Goal: Task Accomplishment & Management: Manage account settings

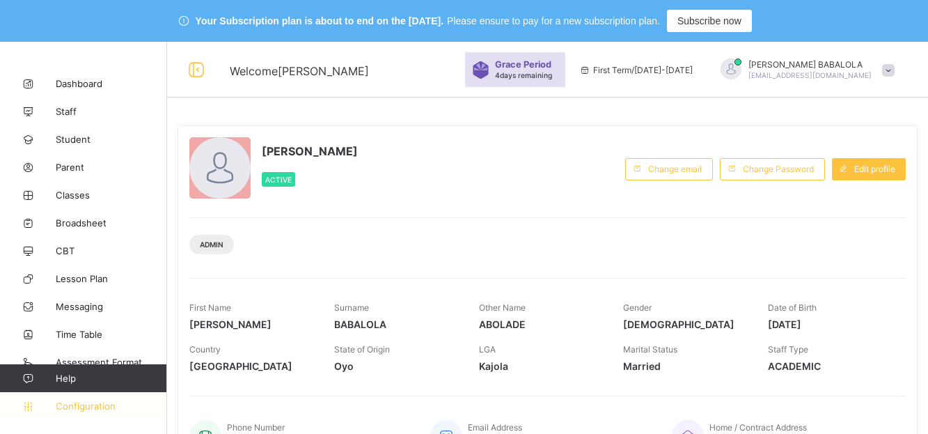
click at [85, 403] on span "Configuration" at bounding box center [111, 405] width 111 height 11
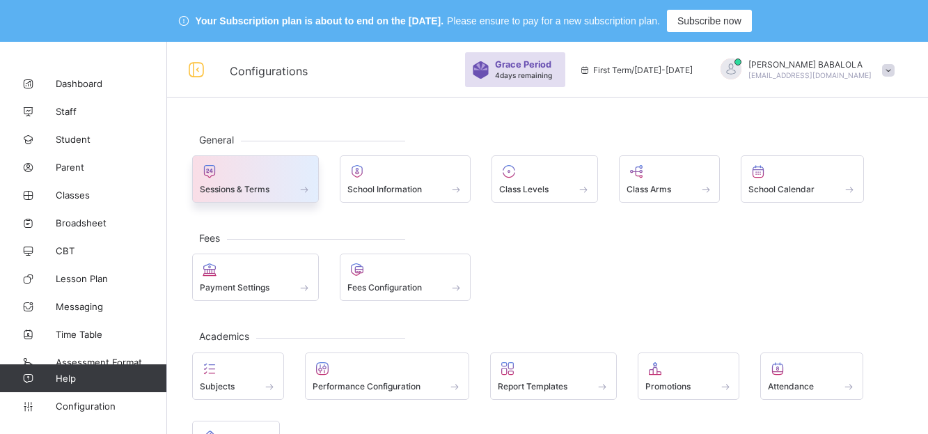
click at [268, 188] on span "Sessions & Terms" at bounding box center [235, 189] width 70 height 10
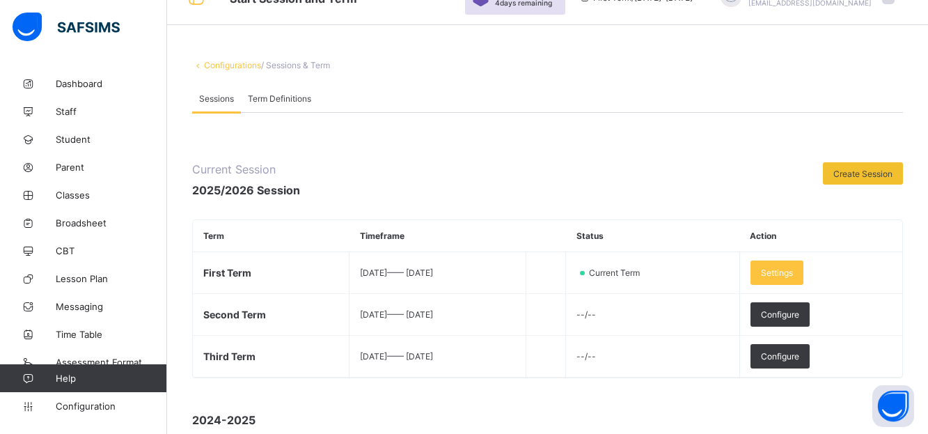
scroll to position [50, 0]
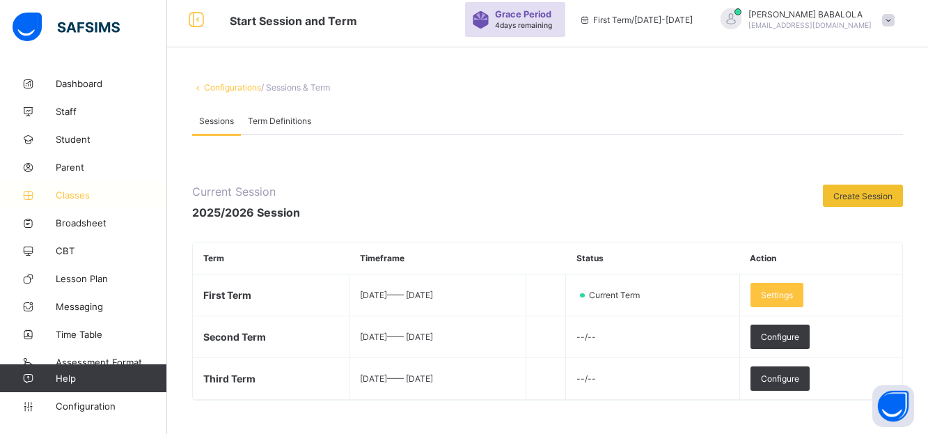
click at [74, 196] on span "Classes" at bounding box center [111, 194] width 111 height 11
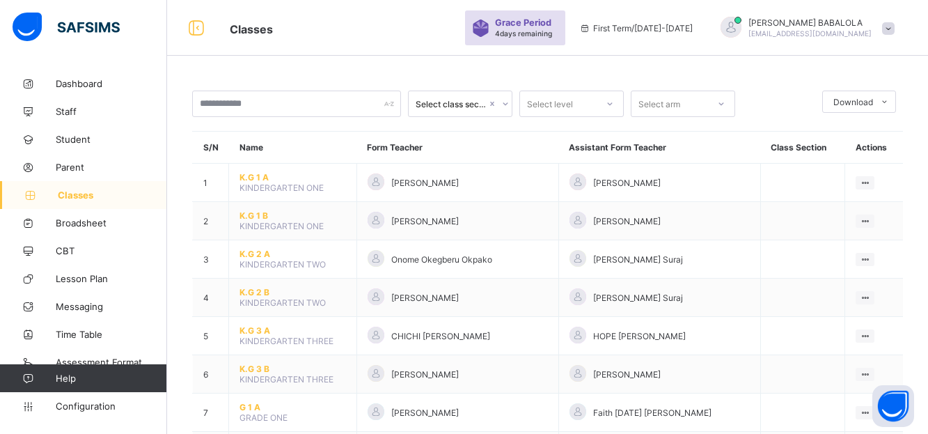
scroll to position [50, 0]
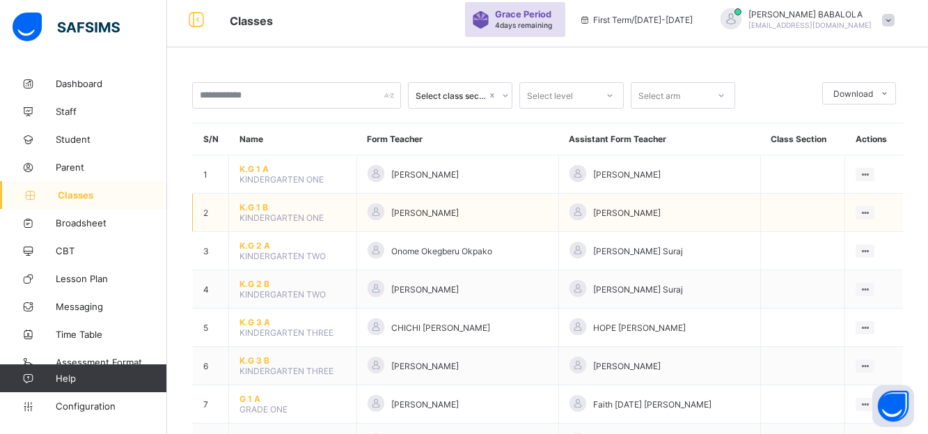
click at [261, 206] on span "K.G 1 B" at bounding box center [292, 207] width 106 height 10
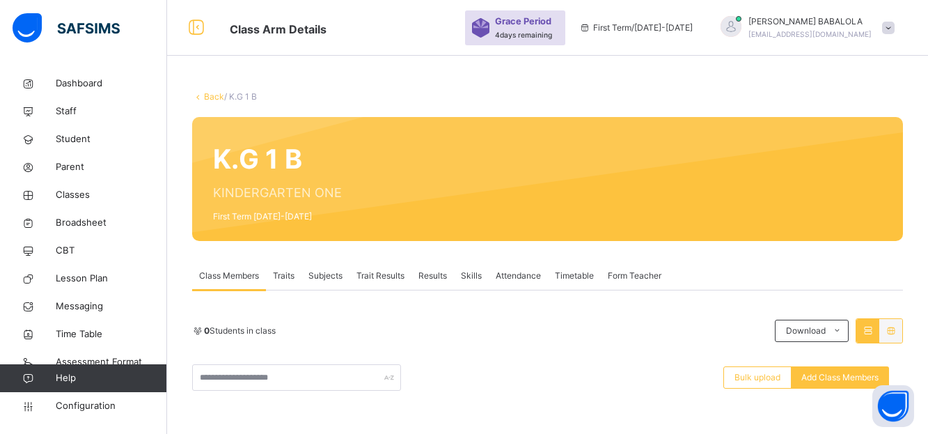
scroll to position [50, 0]
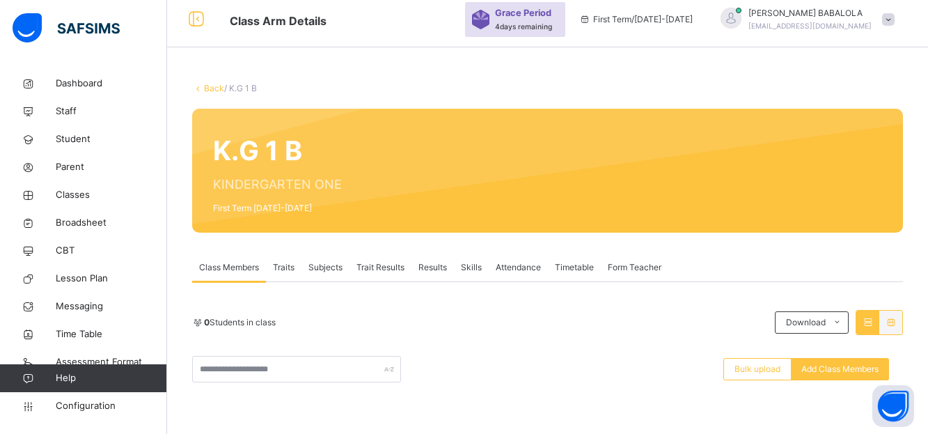
click at [894, 20] on span at bounding box center [888, 19] width 13 height 13
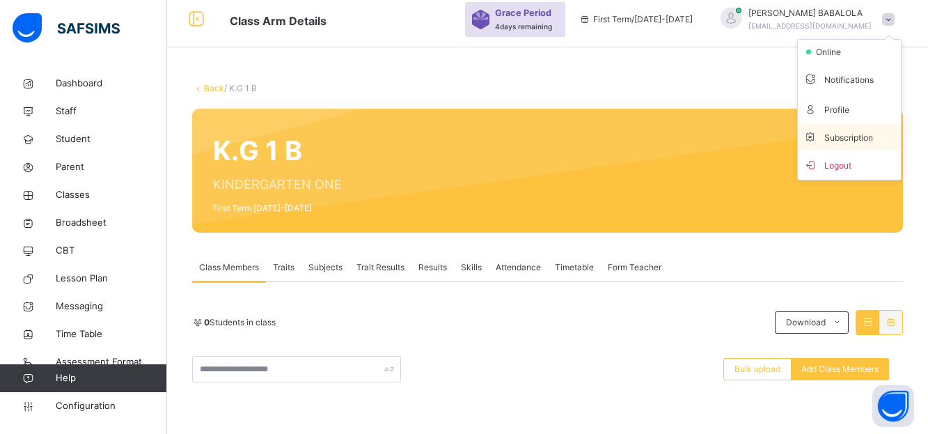
click at [846, 136] on span "Subscription" at bounding box center [838, 137] width 70 height 10
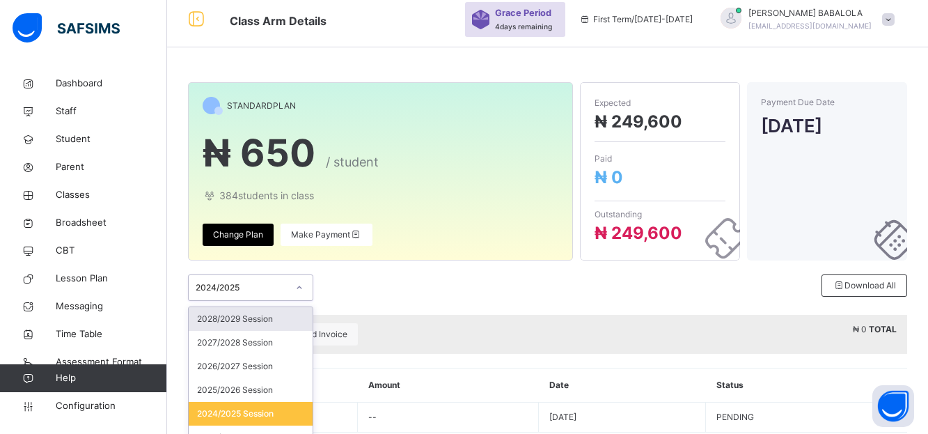
scroll to position [84, 0]
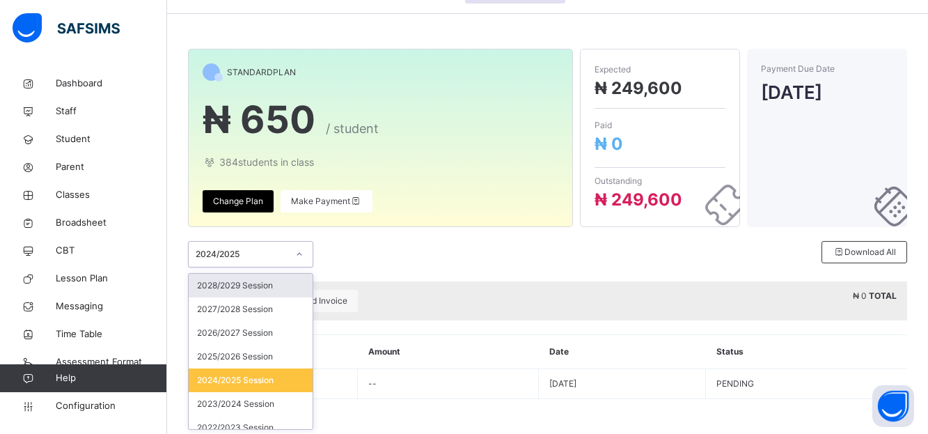
click at [298, 267] on div "option 2028/2029 Session focused, 1 of 24. 24 results available. Use Up and Dow…" at bounding box center [250, 254] width 125 height 26
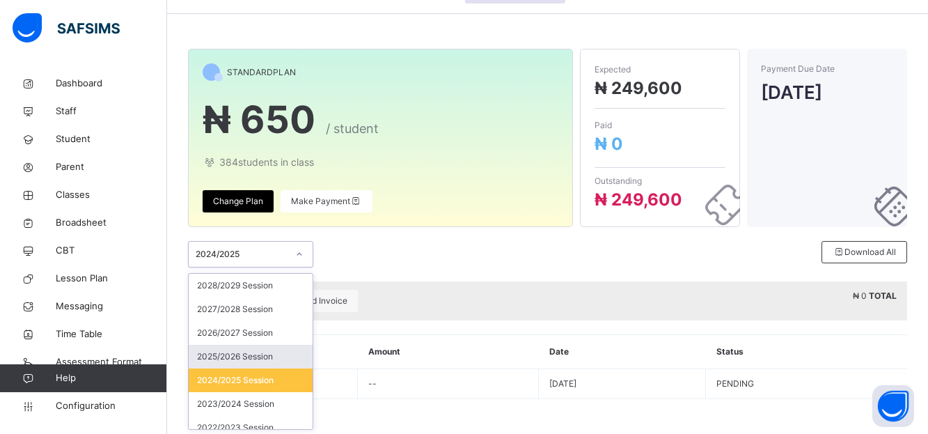
click at [269, 351] on div "2025/2026 Session" at bounding box center [251, 357] width 124 height 24
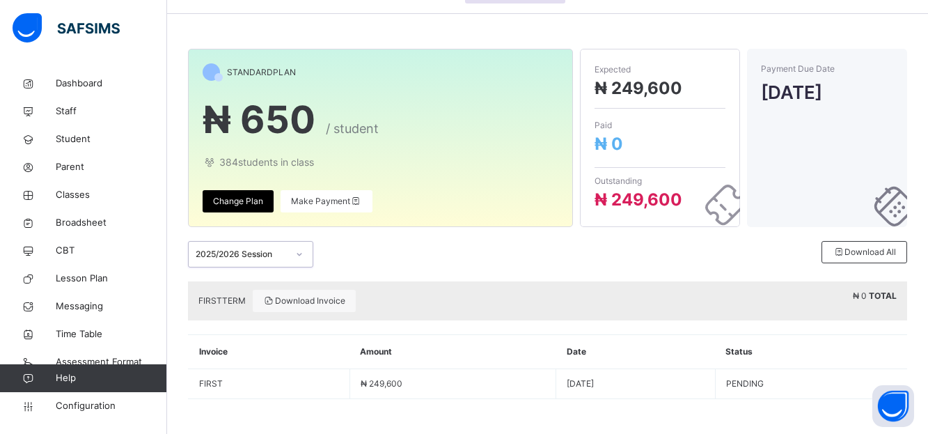
click at [306, 258] on div at bounding box center [299, 254] width 24 height 22
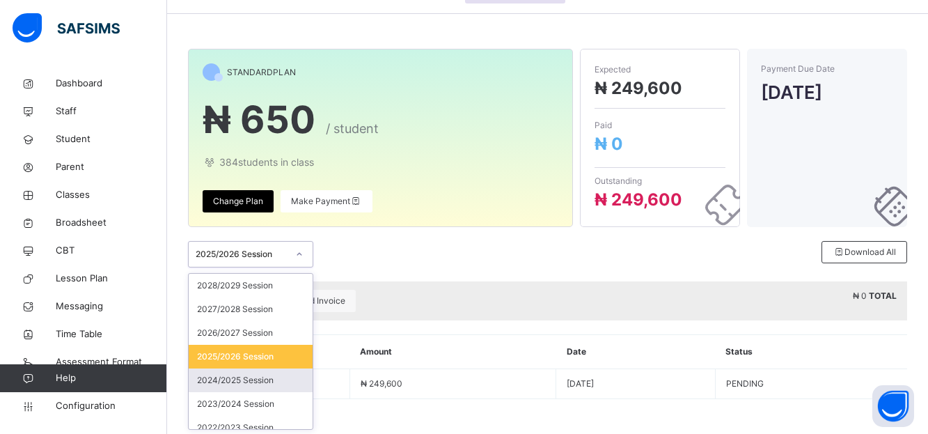
click at [269, 381] on div "2024/2025 Session" at bounding box center [251, 380] width 124 height 24
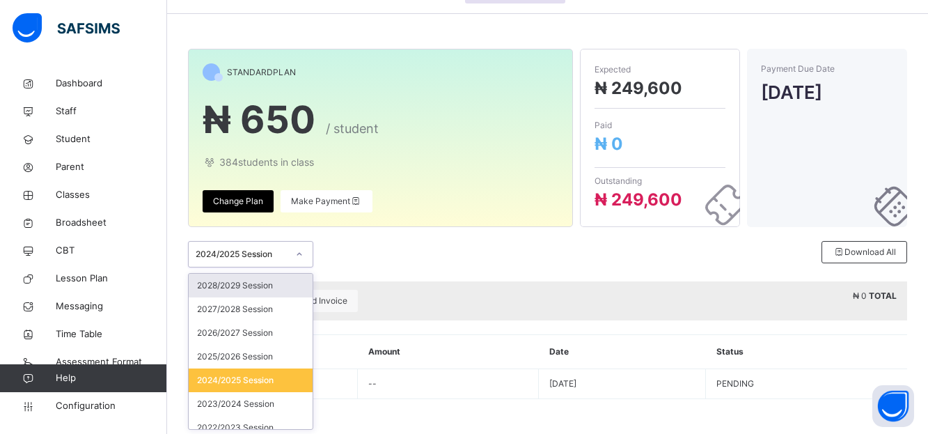
click at [302, 252] on icon at bounding box center [299, 254] width 8 height 14
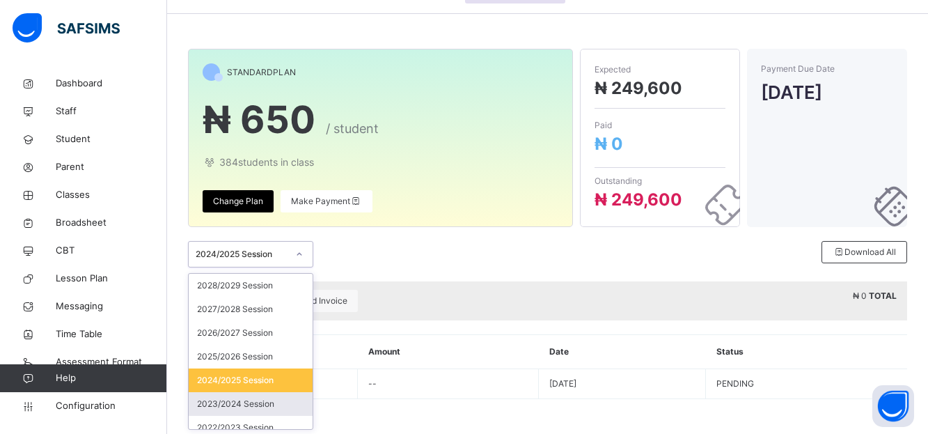
click at [270, 403] on div "2023/2024 Session" at bounding box center [251, 404] width 124 height 24
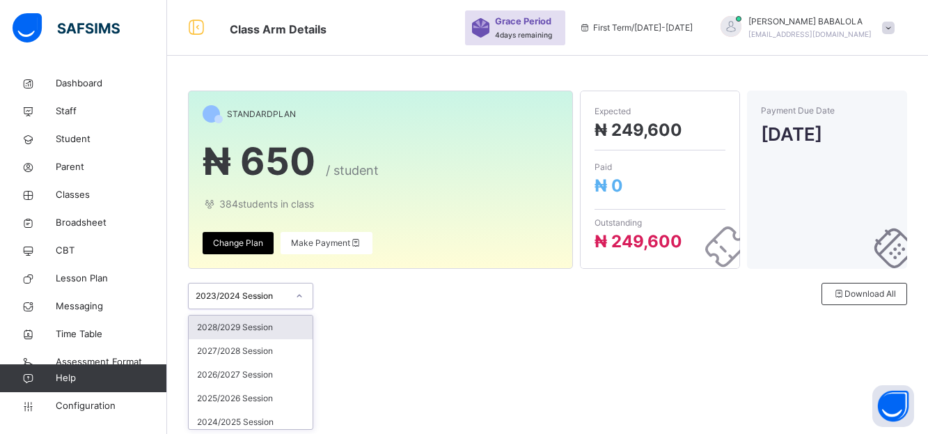
click at [302, 294] on icon at bounding box center [299, 296] width 8 height 14
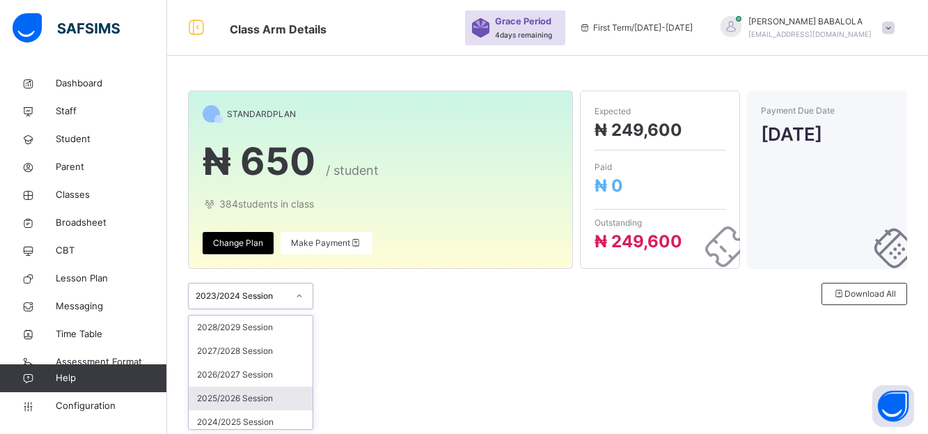
click at [269, 393] on div "2025/2026 Session" at bounding box center [251, 398] width 124 height 24
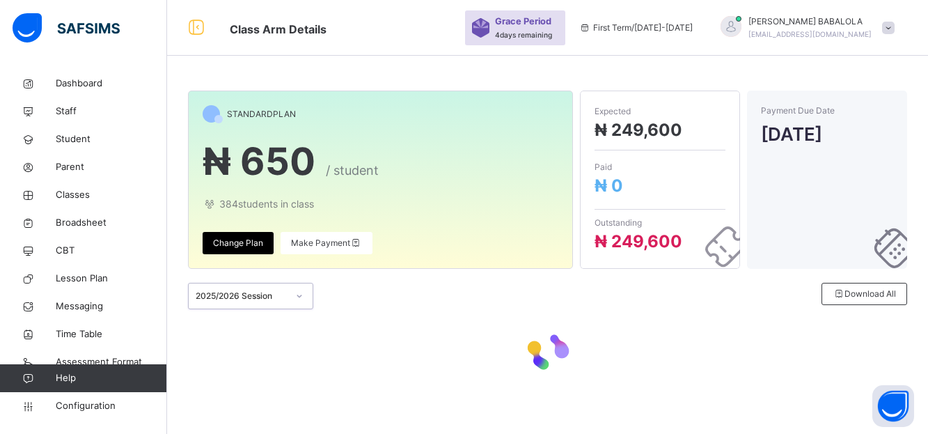
scroll to position [84, 0]
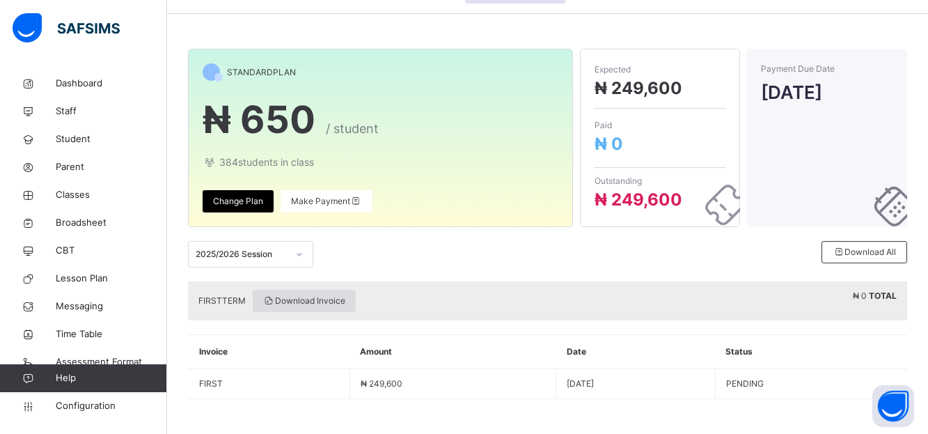
click at [308, 300] on span "Download Invoice" at bounding box center [304, 300] width 82 height 13
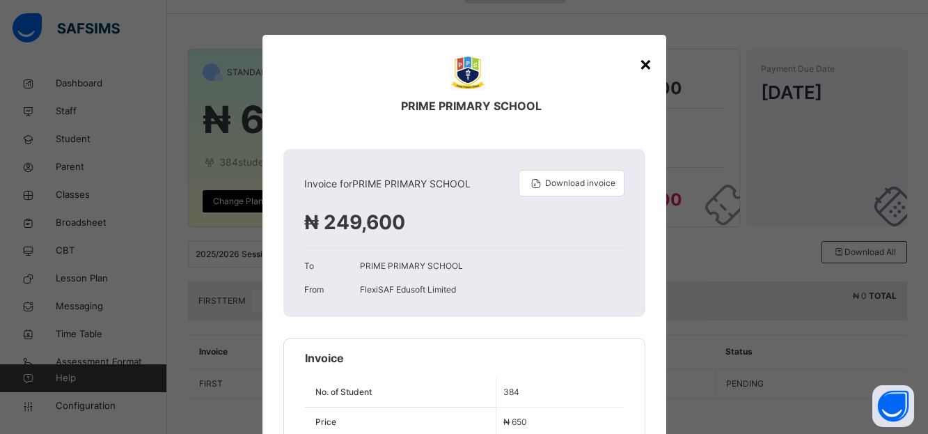
click at [645, 65] on div "×" at bounding box center [645, 63] width 13 height 29
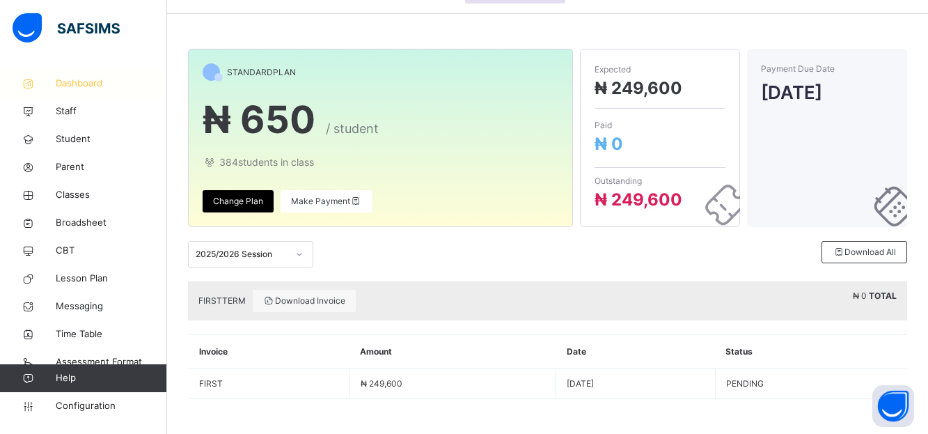
click at [69, 82] on span "Dashboard" at bounding box center [111, 84] width 111 height 14
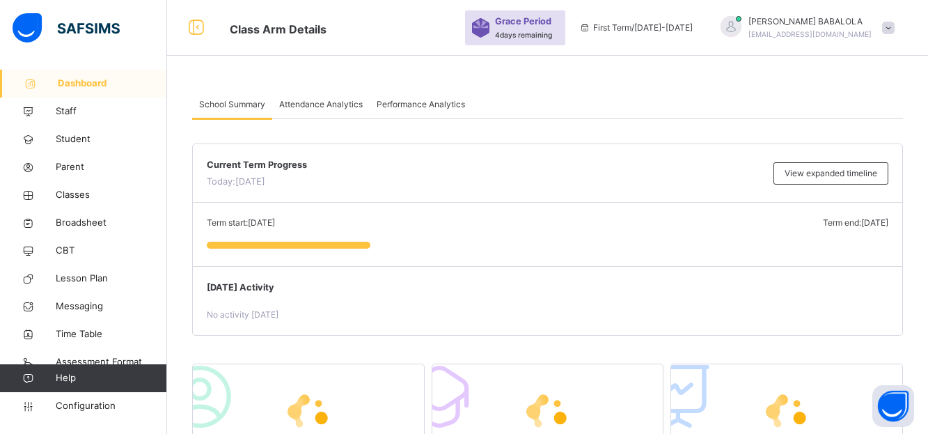
scroll to position [84, 0]
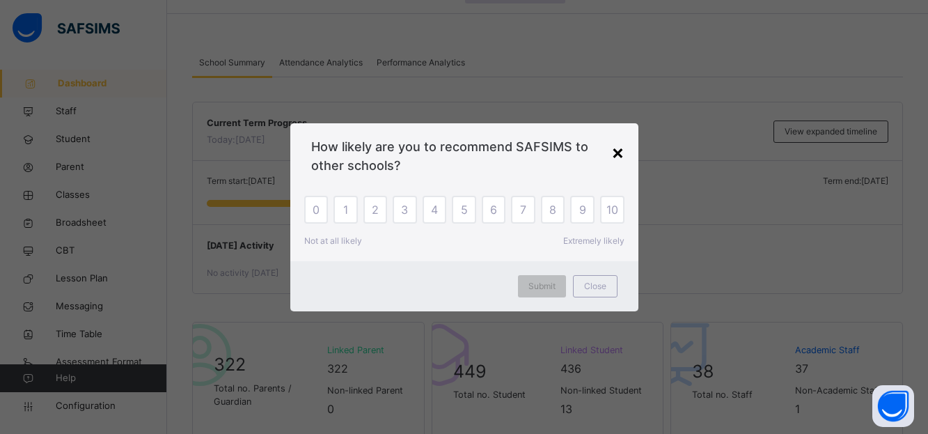
click at [617, 161] on div "×" at bounding box center [617, 151] width 13 height 29
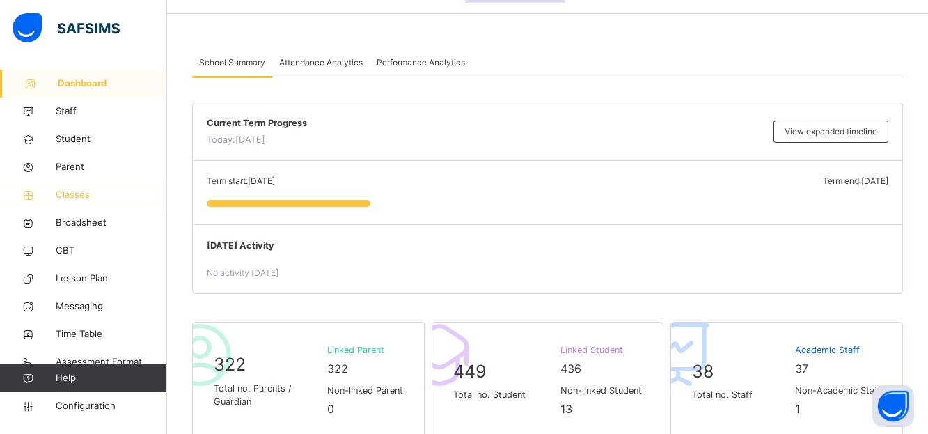
click at [82, 196] on span "Classes" at bounding box center [111, 195] width 111 height 14
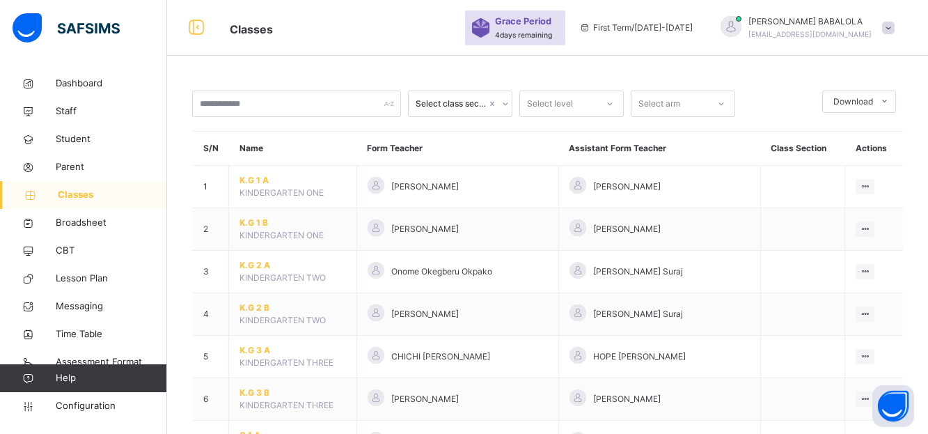
scroll to position [84, 0]
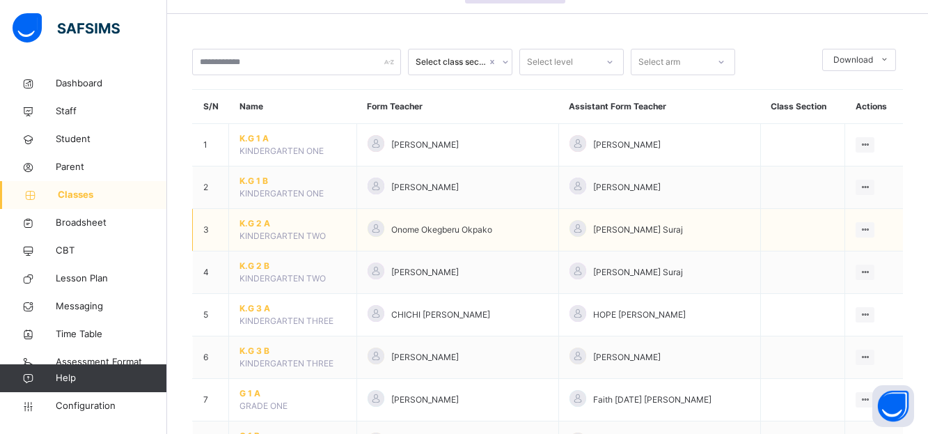
click at [251, 223] on span "K.G 2 A" at bounding box center [292, 223] width 106 height 13
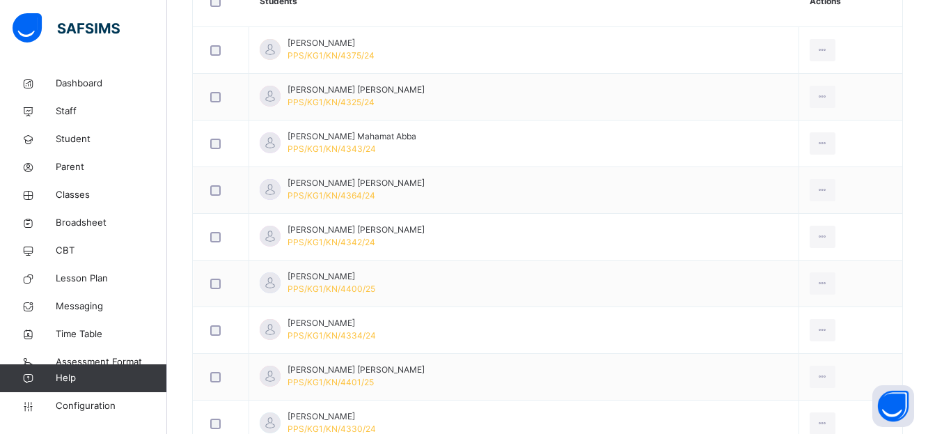
scroll to position [473, 0]
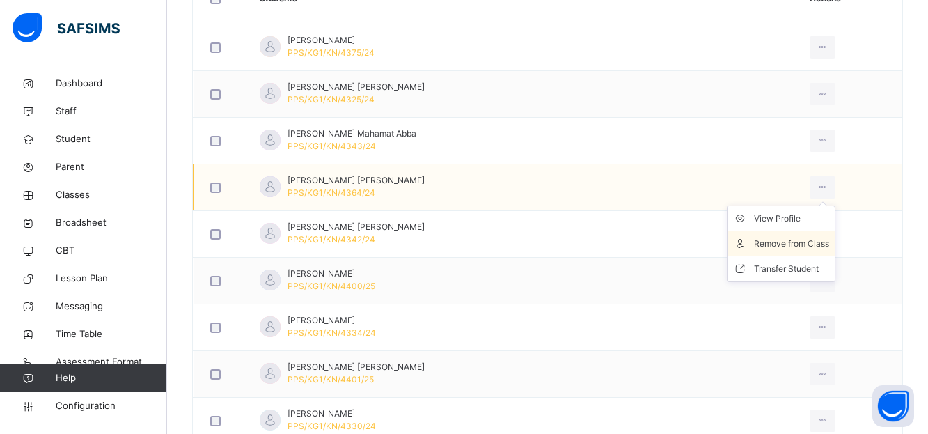
click at [777, 246] on div "Remove from Class" at bounding box center [791, 244] width 75 height 14
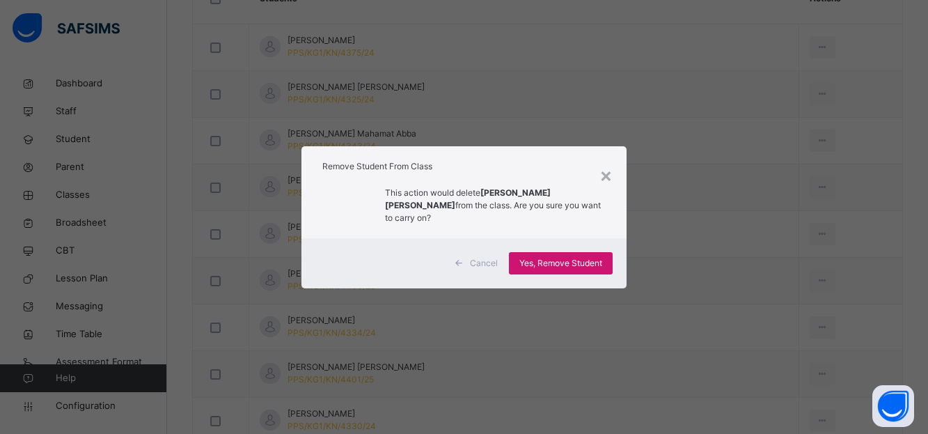
click at [559, 258] on span "Yes, Remove Student" at bounding box center [560, 263] width 83 height 13
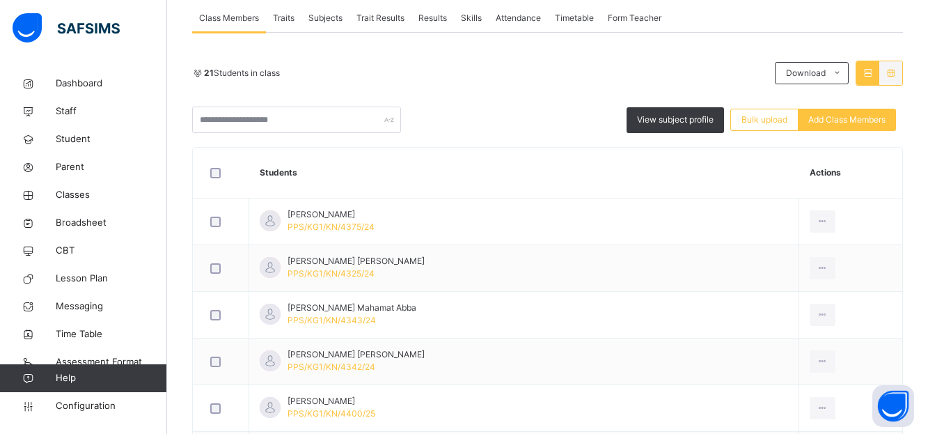
scroll to position [0, 0]
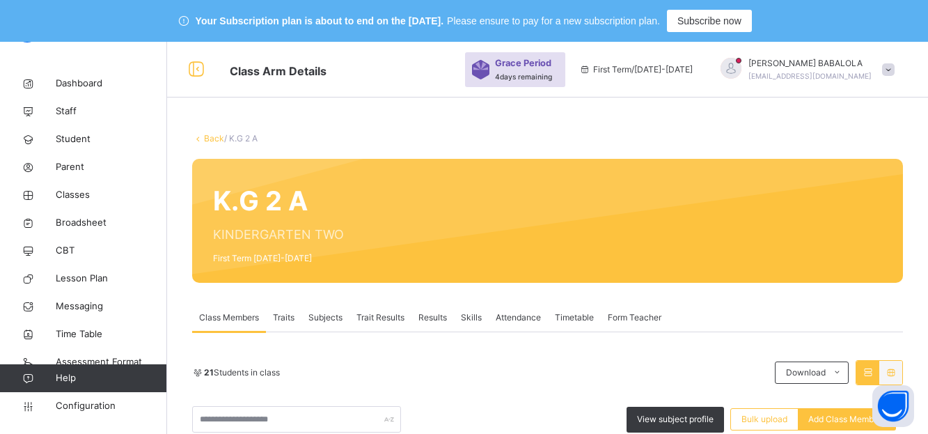
click at [215, 139] on link "Back" at bounding box center [214, 138] width 20 height 10
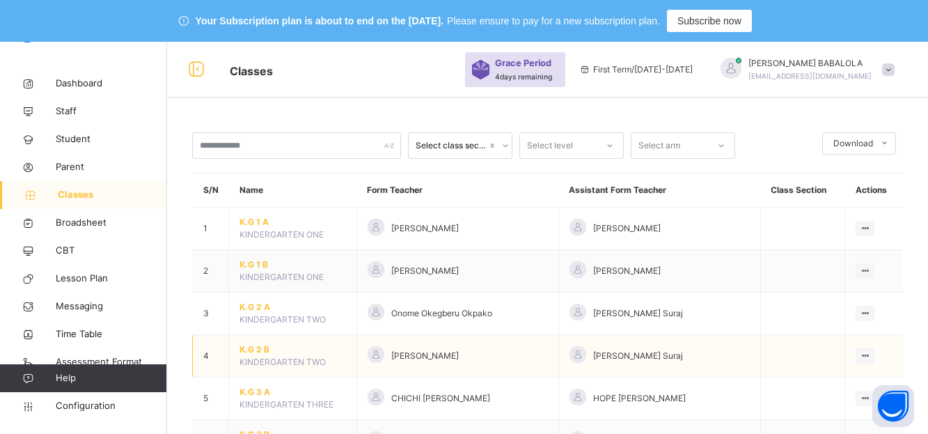
click at [258, 348] on span "K.G 2 B" at bounding box center [292, 349] width 106 height 13
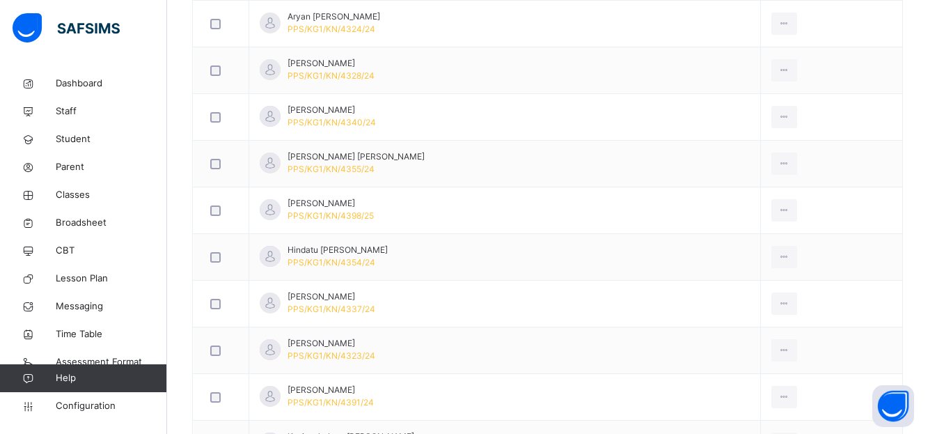
scroll to position [622, 0]
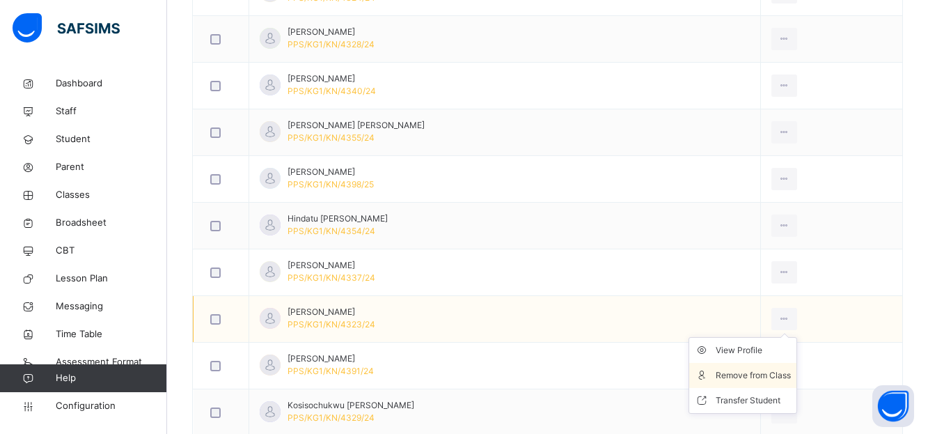
click at [754, 374] on div "Remove from Class" at bounding box center [752, 375] width 75 height 14
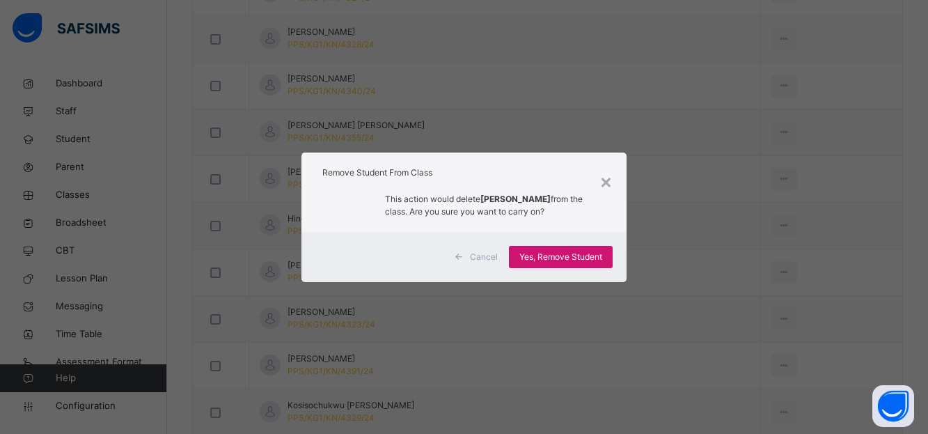
click at [571, 252] on span "Yes, Remove Student" at bounding box center [560, 257] width 83 height 13
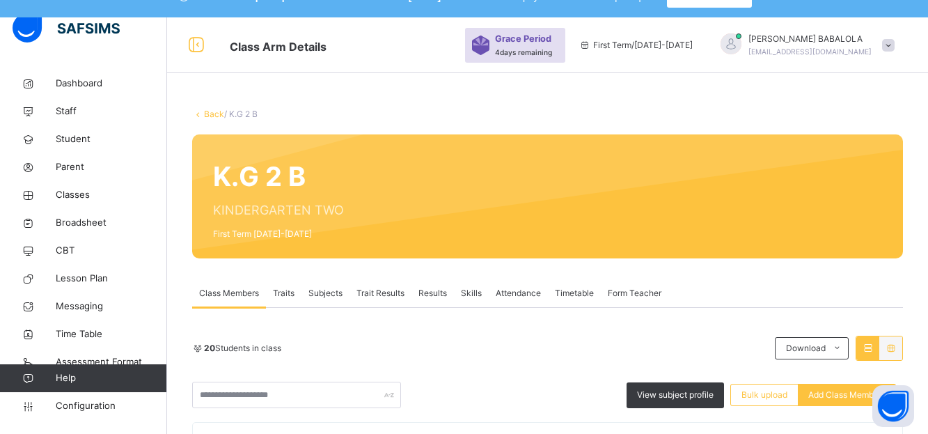
scroll to position [0, 0]
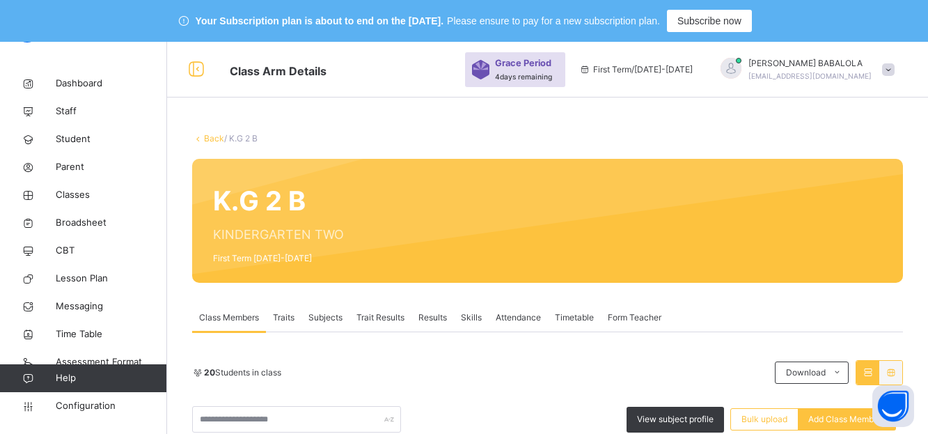
click at [212, 141] on link "Back" at bounding box center [214, 138] width 20 height 10
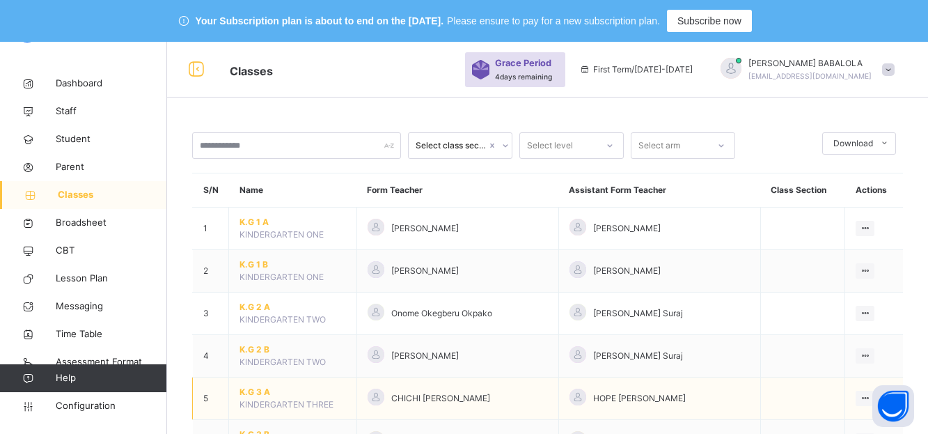
click at [256, 393] on span "K.G 3 A" at bounding box center [292, 392] width 106 height 13
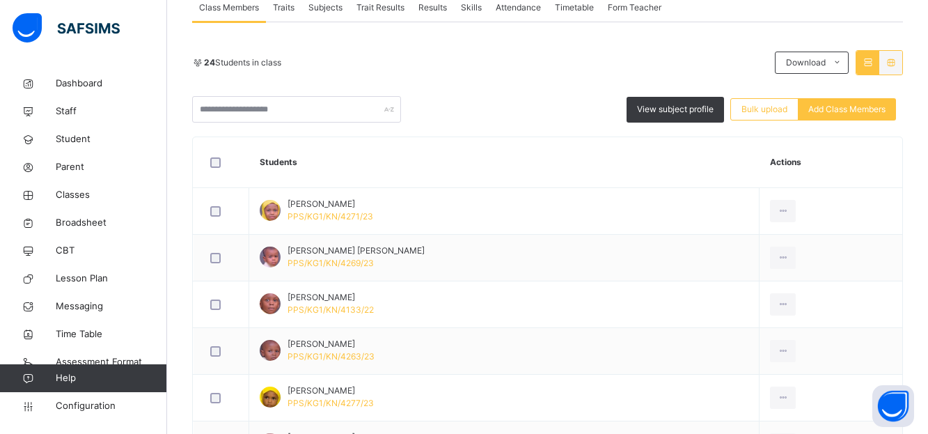
scroll to position [334, 0]
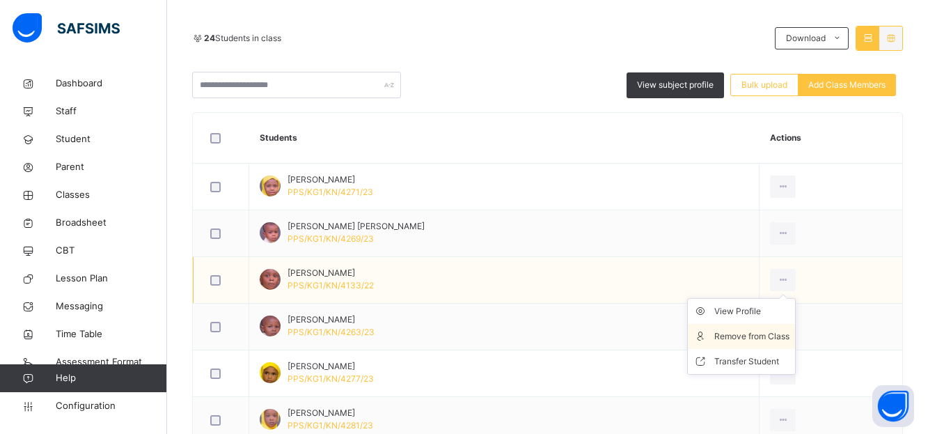
click at [761, 333] on div "Remove from Class" at bounding box center [751, 336] width 75 height 14
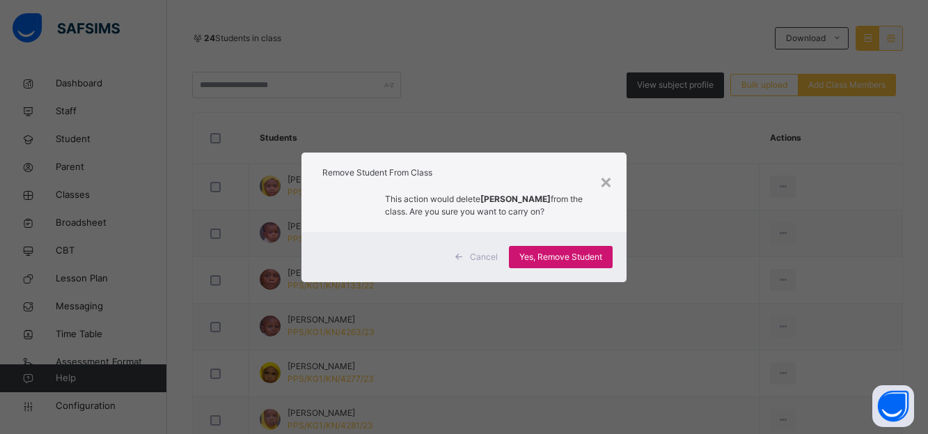
click at [556, 256] on span "Yes, Remove Student" at bounding box center [560, 257] width 83 height 13
click at [608, 184] on div "×" at bounding box center [605, 180] width 13 height 29
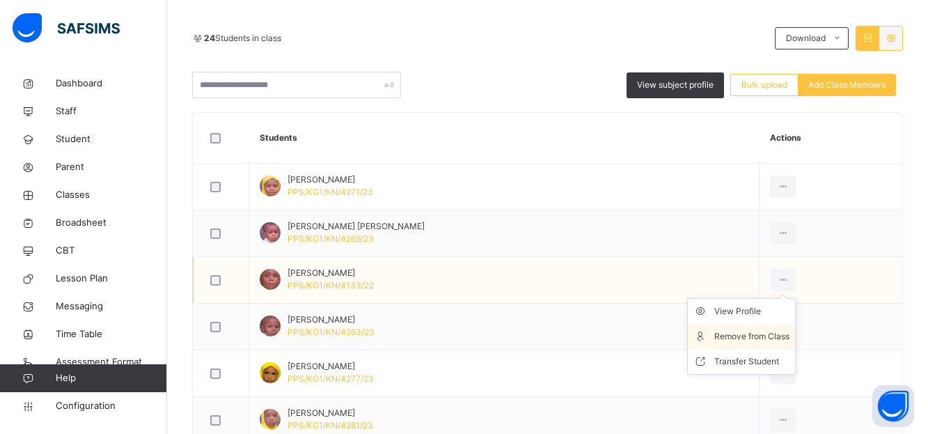
click at [762, 339] on div "Remove from Class" at bounding box center [751, 336] width 75 height 14
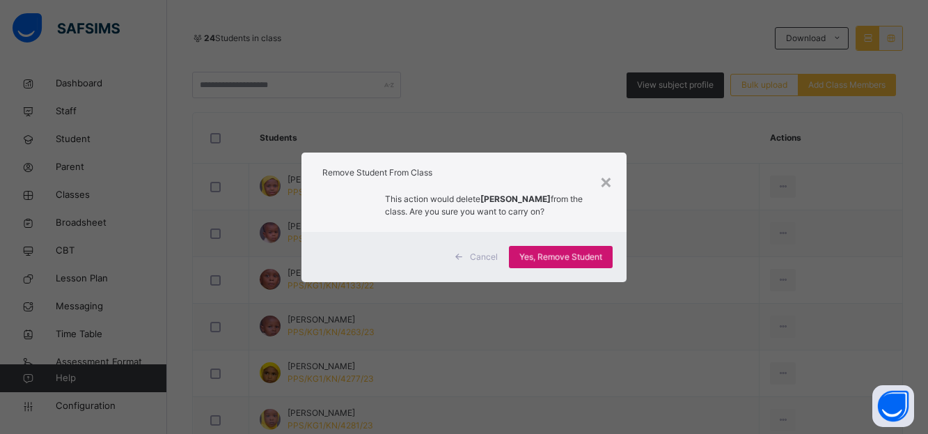
click at [542, 255] on div "Yes, Remove Student" at bounding box center [561, 257] width 104 height 22
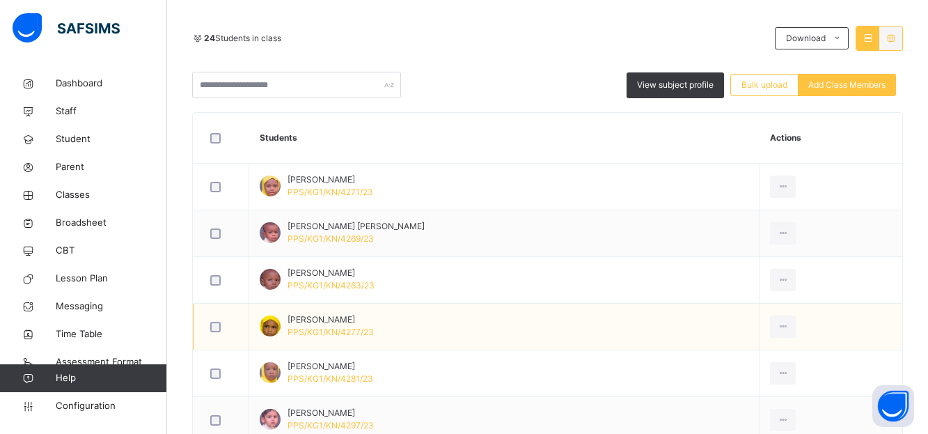
click at [487, 335] on td "[PERSON_NAME] PPS/KG1/KN/4277/23" at bounding box center [504, 326] width 510 height 47
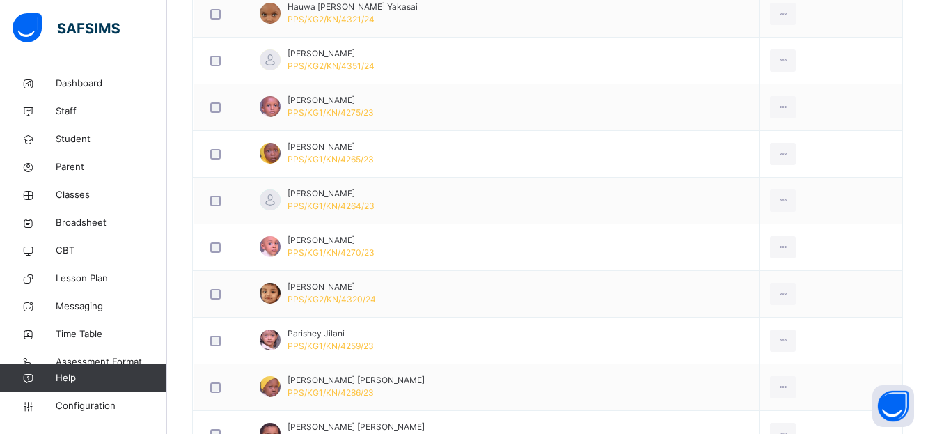
scroll to position [835, 0]
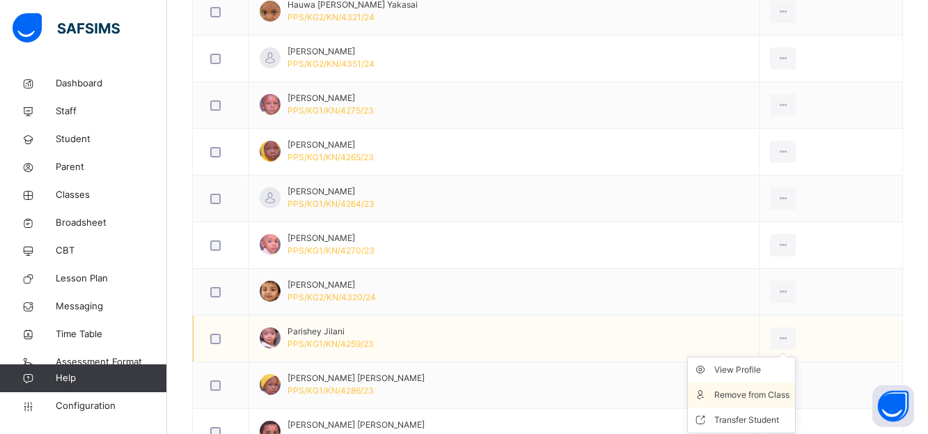
click at [752, 393] on div "Remove from Class" at bounding box center [751, 395] width 75 height 14
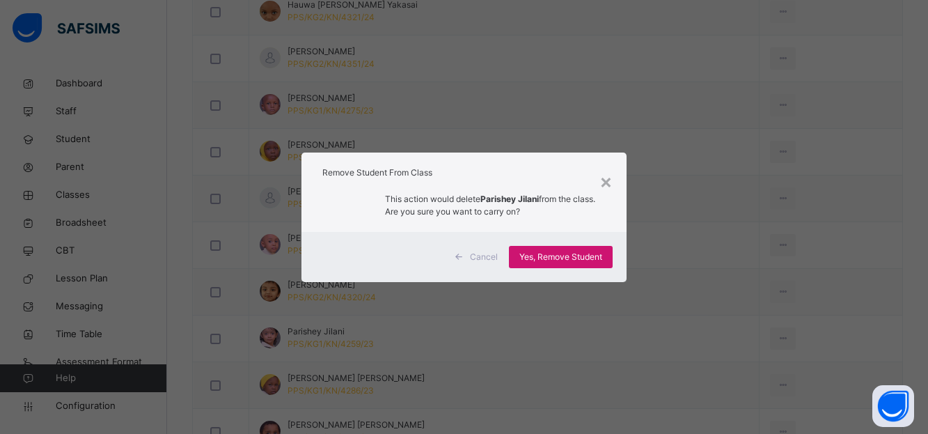
click at [590, 258] on span "Yes, Remove Student" at bounding box center [560, 257] width 83 height 13
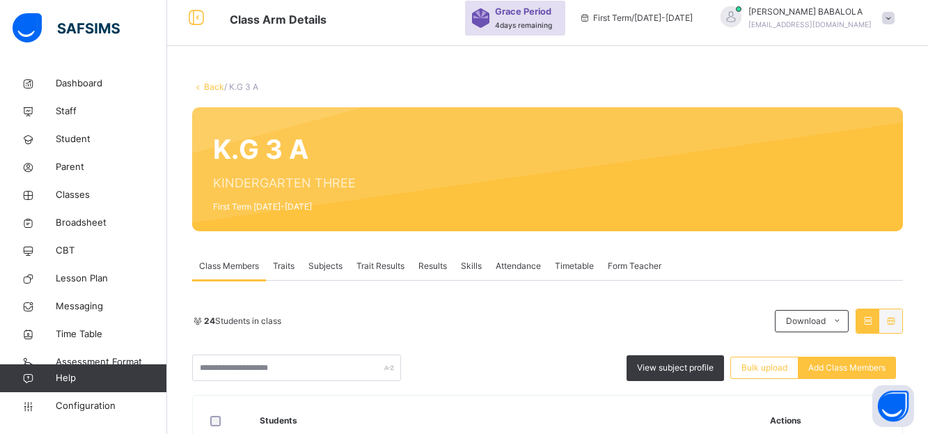
scroll to position [0, 0]
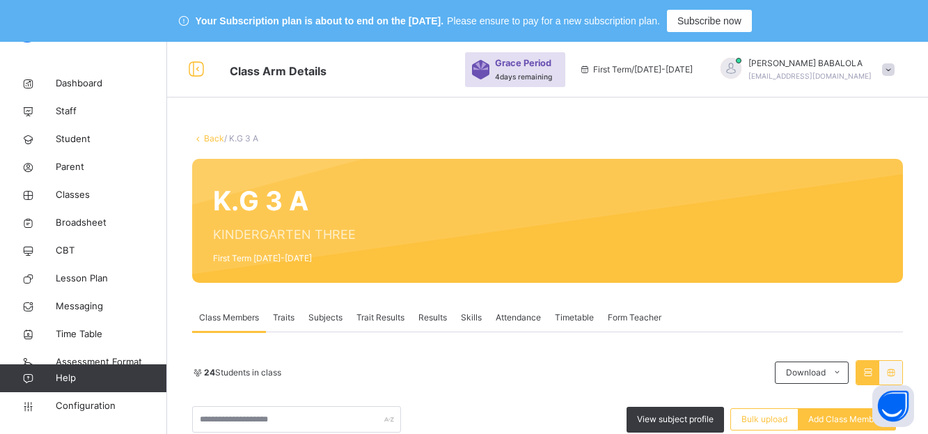
click at [216, 139] on link "Back" at bounding box center [214, 138] width 20 height 10
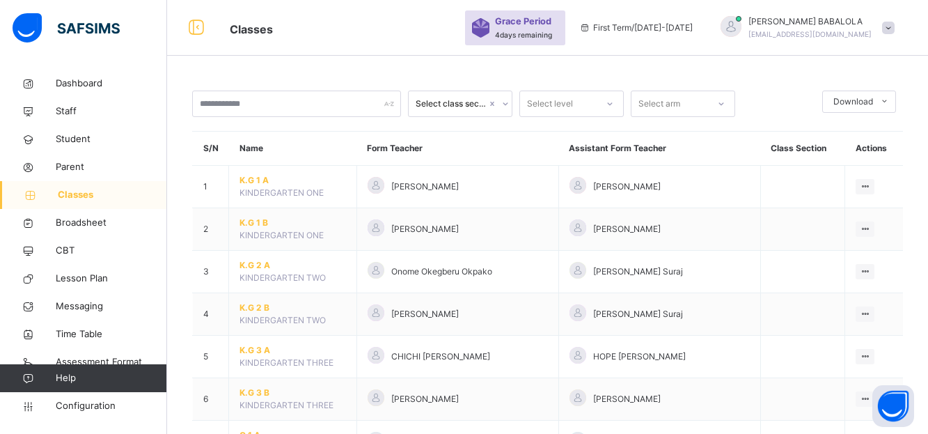
scroll to position [111, 0]
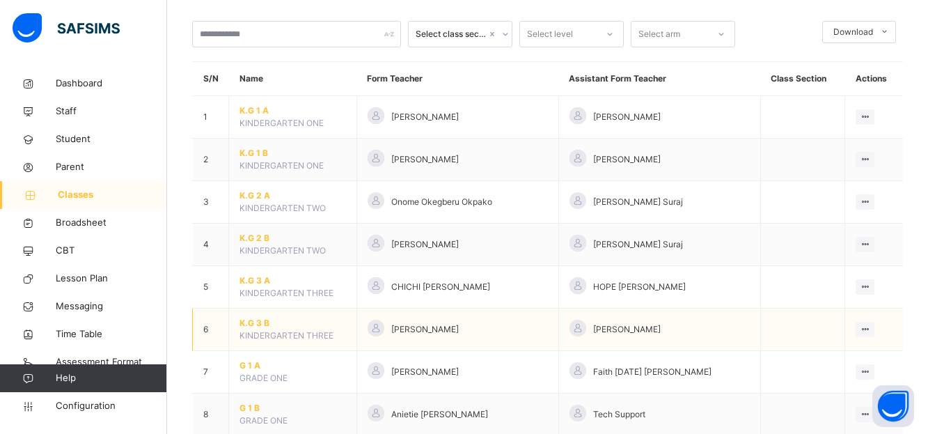
click at [260, 322] on span "K.G 3 B" at bounding box center [292, 323] width 106 height 13
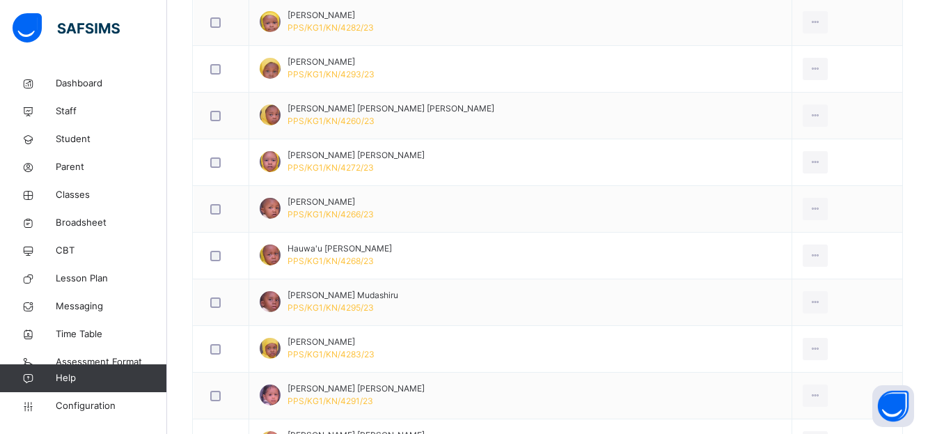
scroll to position [640, 0]
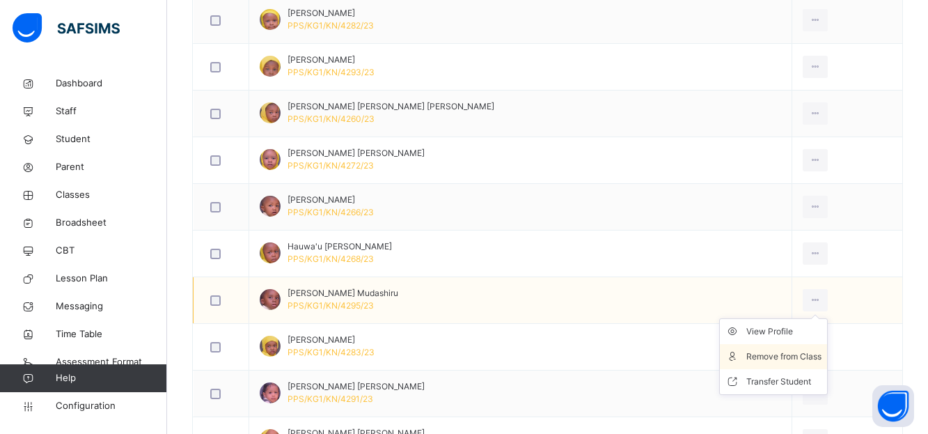
click at [768, 357] on div "Remove from Class" at bounding box center [783, 356] width 75 height 14
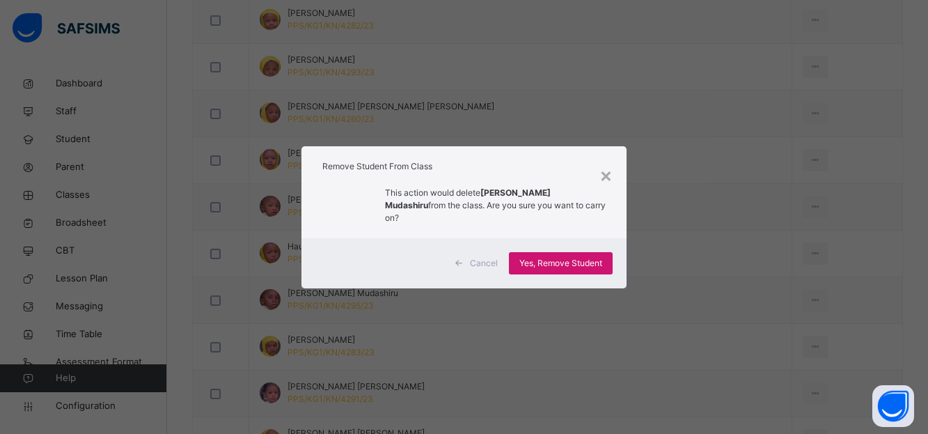
click at [547, 260] on span "Yes, Remove Student" at bounding box center [560, 263] width 83 height 13
click at [567, 263] on div "Yes, Remove Student" at bounding box center [561, 263] width 104 height 22
click at [546, 265] on span "Yes, Remove Student" at bounding box center [560, 263] width 83 height 13
click at [606, 175] on div "×" at bounding box center [605, 174] width 13 height 29
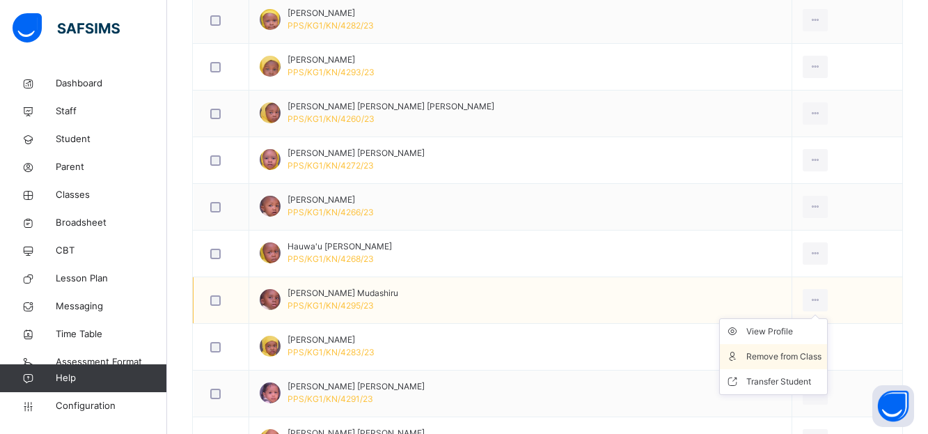
click at [788, 353] on div "Remove from Class" at bounding box center [783, 356] width 75 height 14
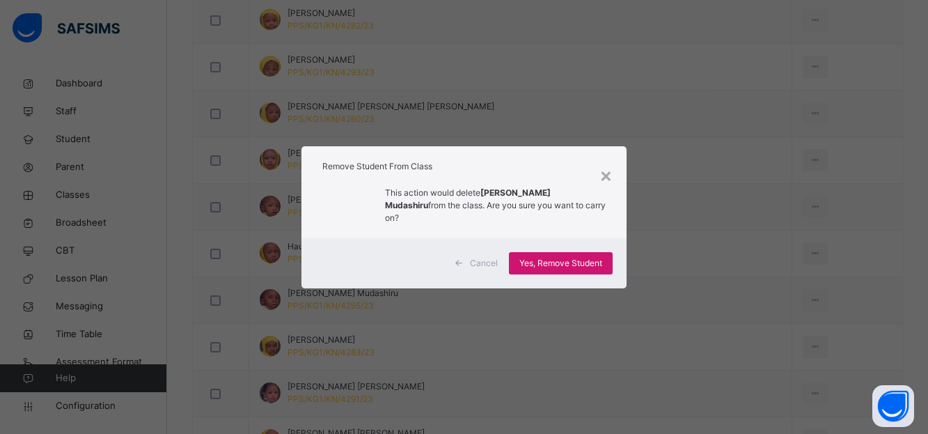
click at [535, 262] on span "Yes, Remove Student" at bounding box center [560, 263] width 83 height 13
click at [603, 179] on div "×" at bounding box center [605, 174] width 13 height 29
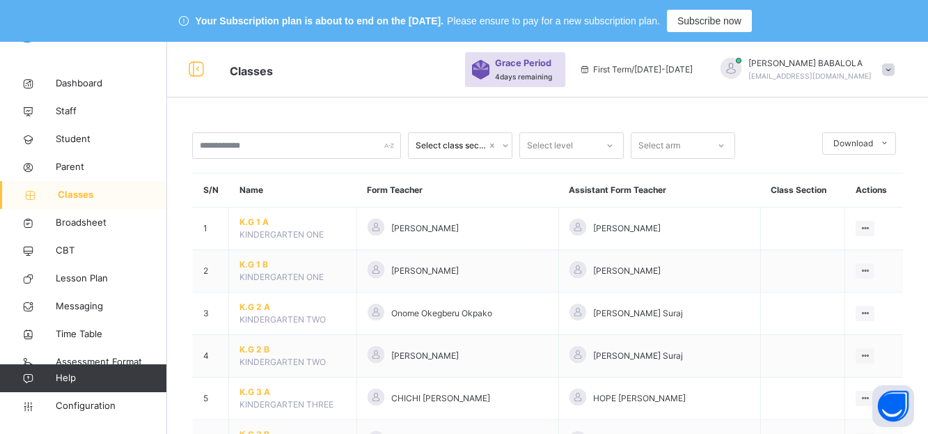
scroll to position [118, 0]
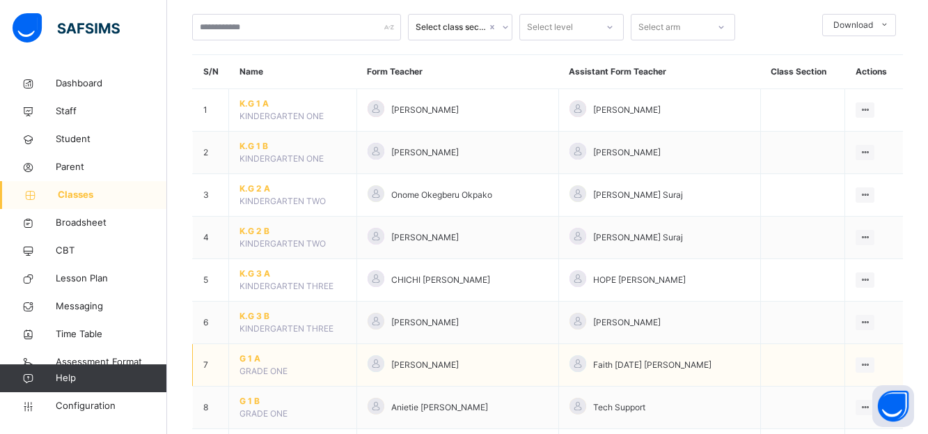
click at [248, 355] on span "G 1 A" at bounding box center [292, 358] width 106 height 13
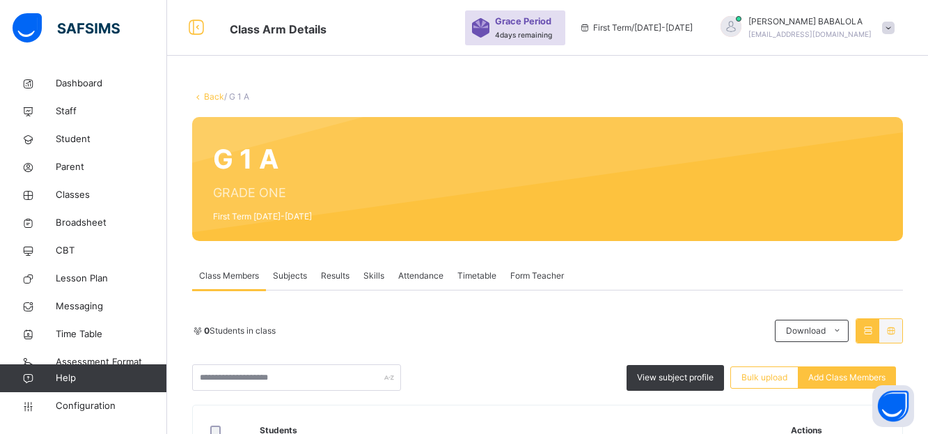
scroll to position [118, 0]
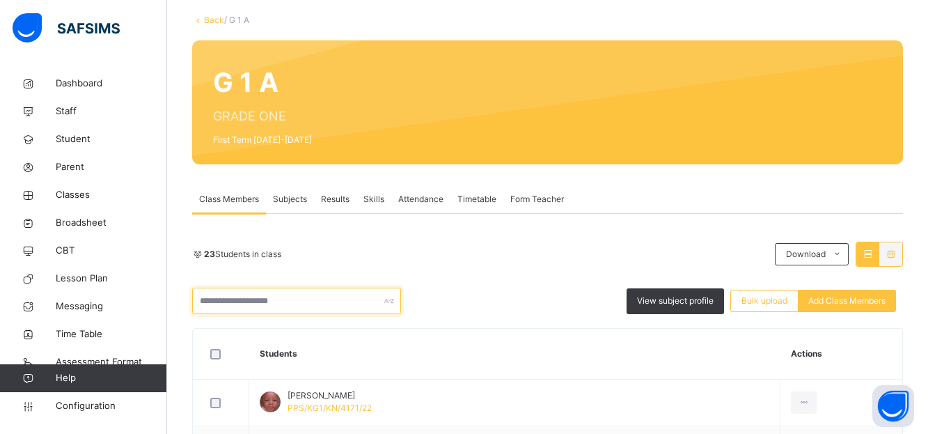
click at [245, 302] on input "text" at bounding box center [296, 300] width 209 height 26
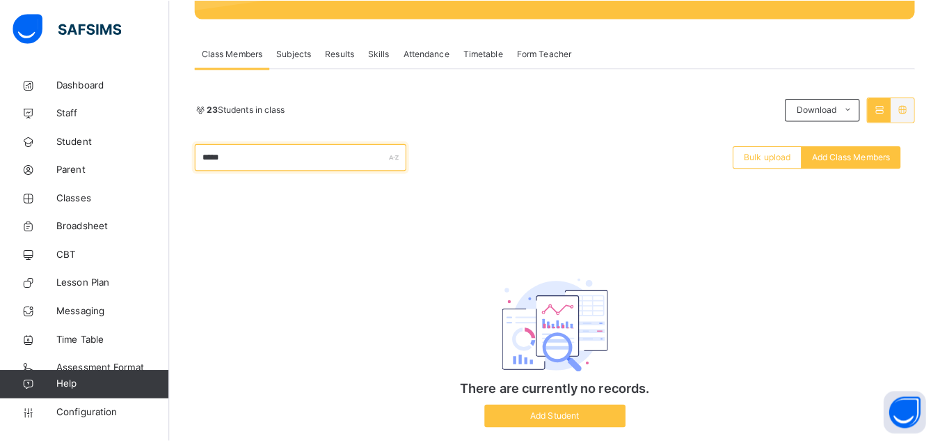
scroll to position [285, 0]
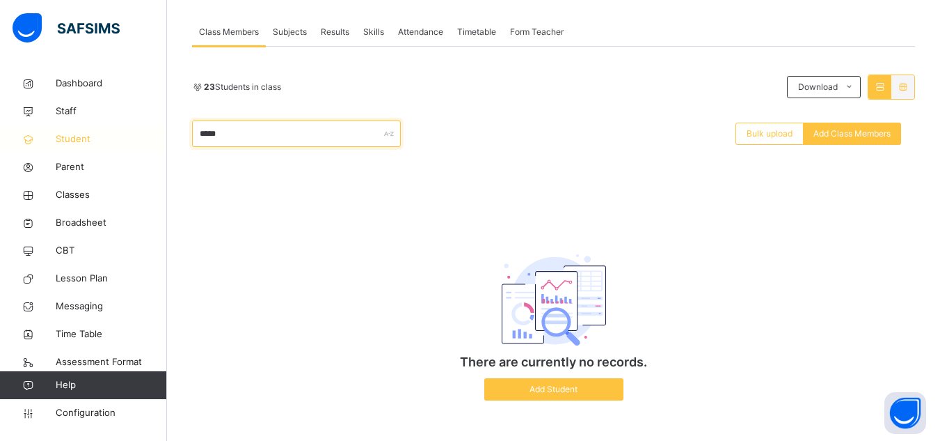
type input "*****"
click at [74, 139] on span "Student" at bounding box center [111, 139] width 111 height 14
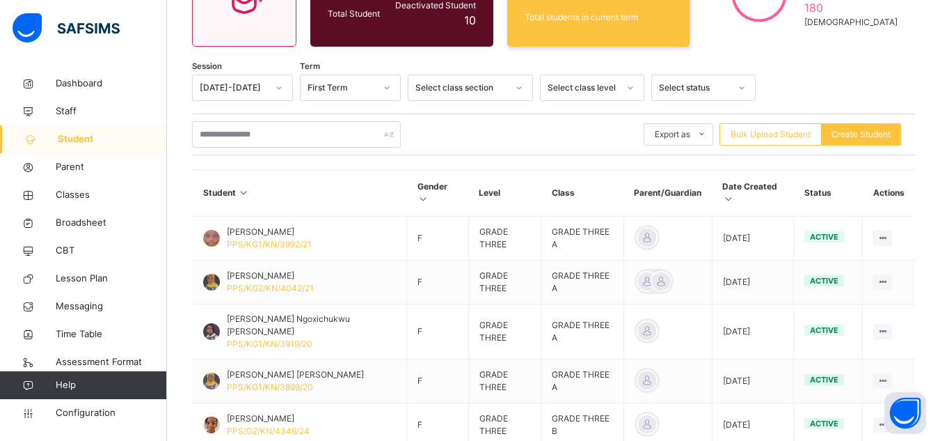
scroll to position [285, 0]
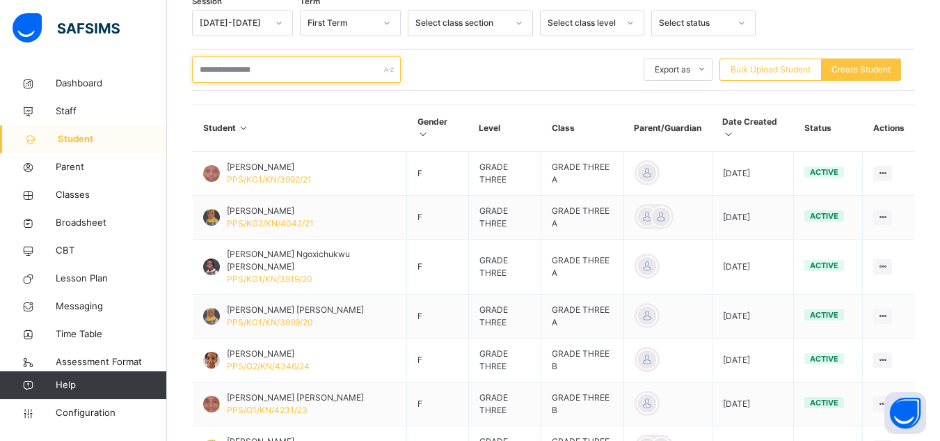
click at [229, 74] on input "text" at bounding box center [296, 69] width 209 height 26
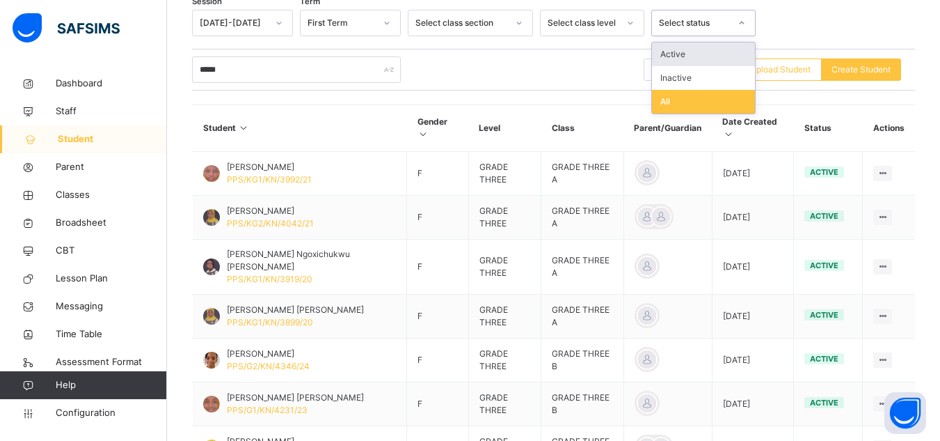
click at [741, 25] on icon at bounding box center [742, 23] width 8 height 14
click at [699, 78] on div "Inactive" at bounding box center [703, 78] width 103 height 24
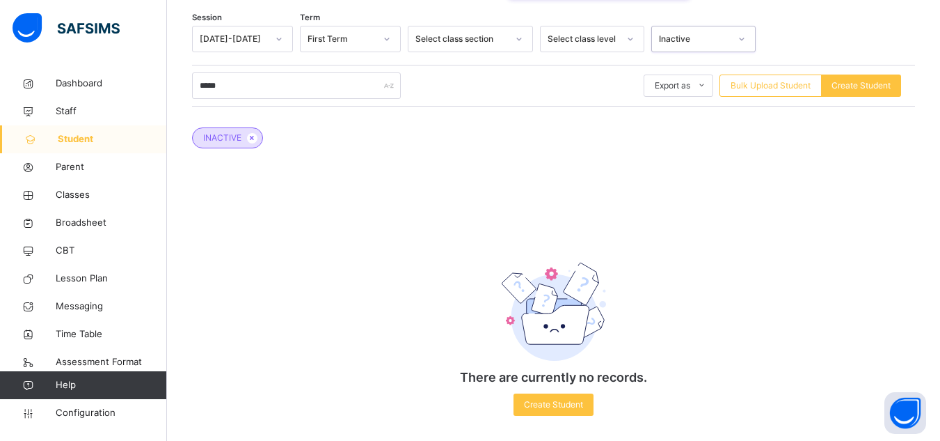
scroll to position [280, 0]
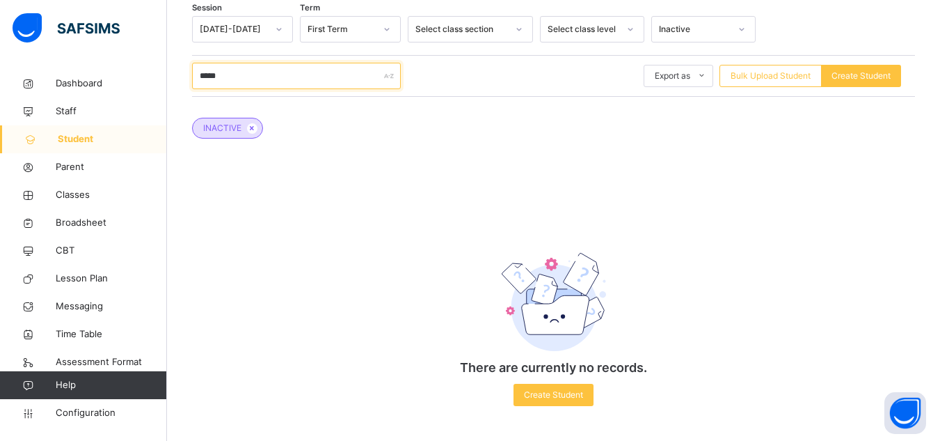
click at [331, 84] on input "*****" at bounding box center [296, 76] width 209 height 26
type input "*"
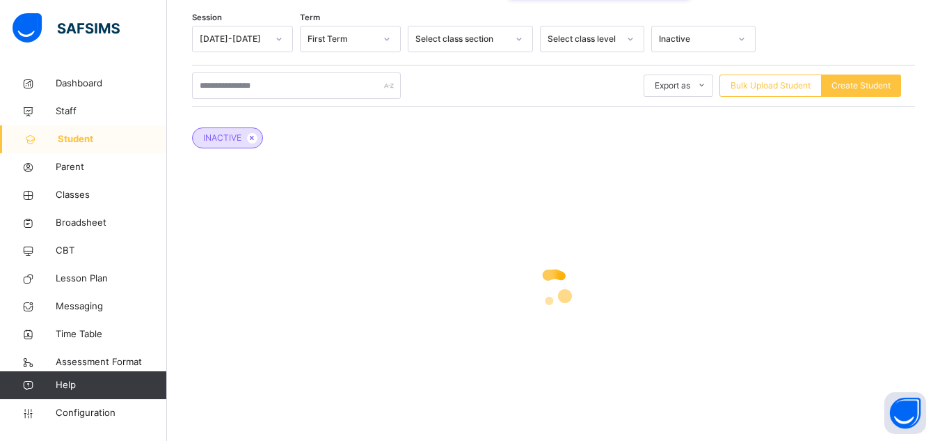
click at [749, 39] on div at bounding box center [742, 39] width 24 height 22
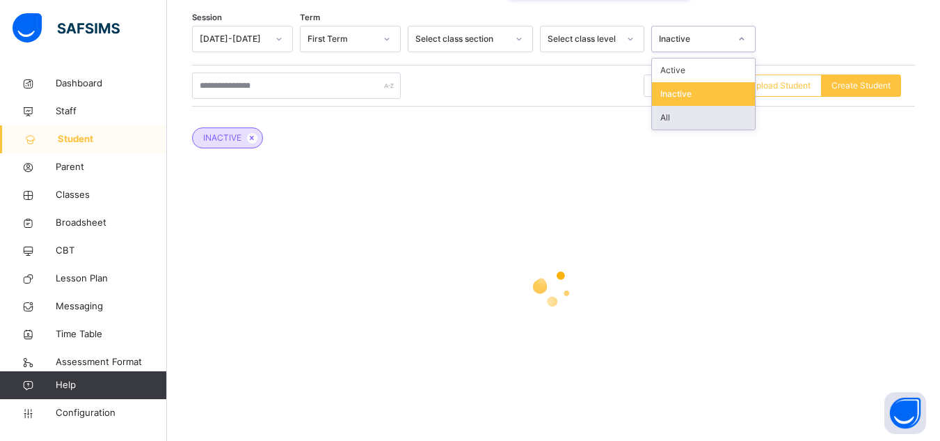
click at [678, 120] on div "All" at bounding box center [703, 118] width 103 height 24
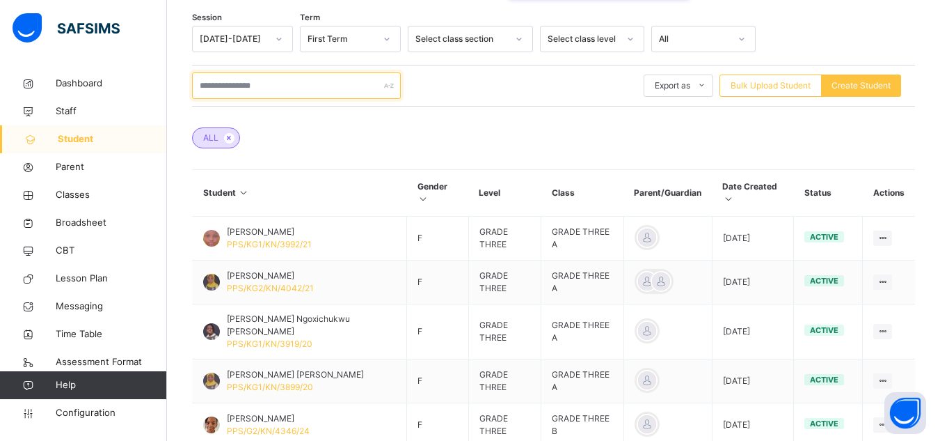
click at [310, 78] on input "text" at bounding box center [296, 85] width 209 height 26
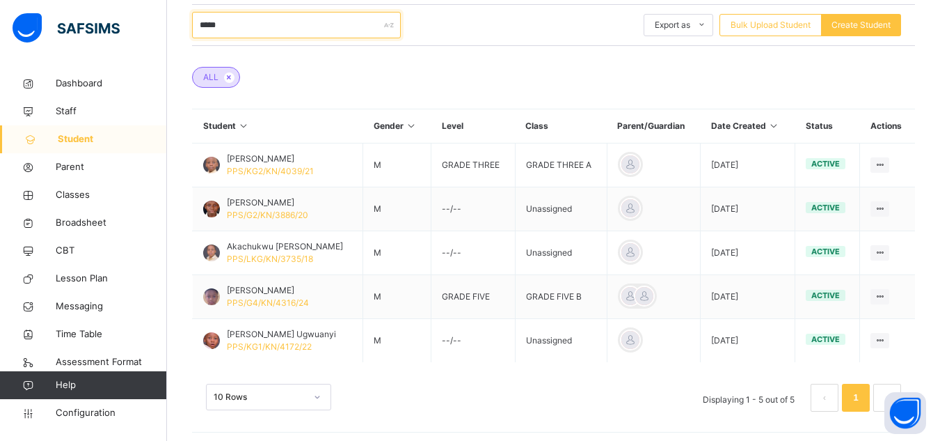
scroll to position [335, 0]
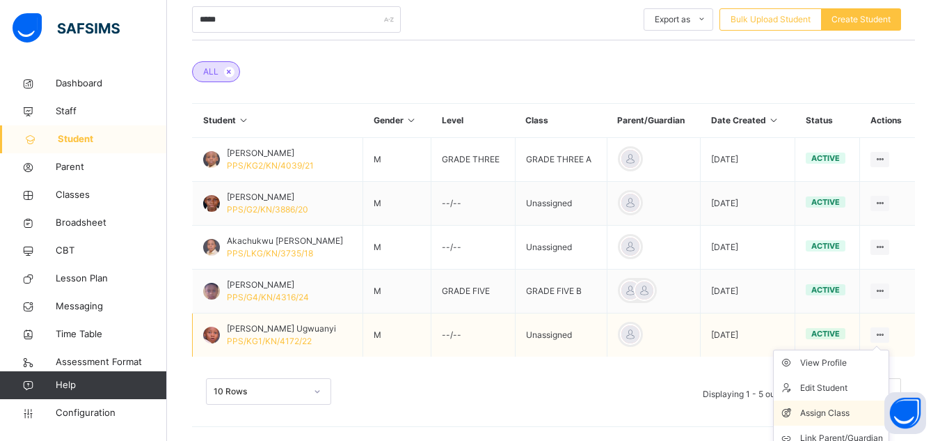
click at [839, 413] on div "Assign Class" at bounding box center [841, 413] width 83 height 14
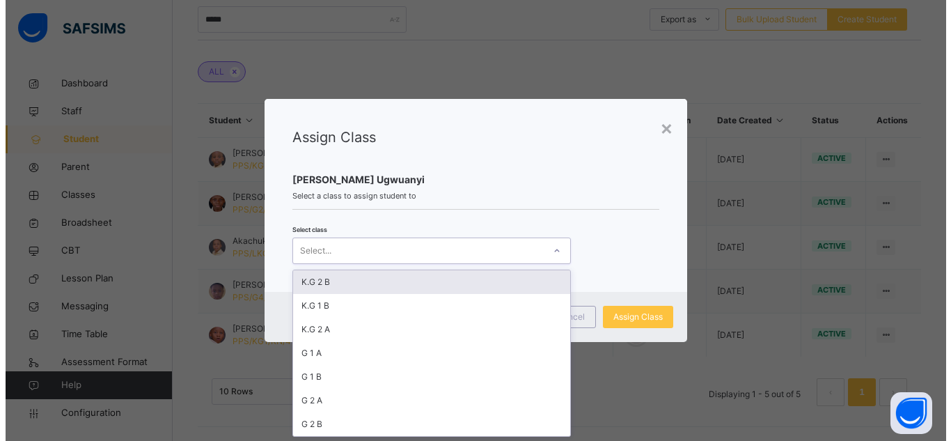
scroll to position [0, 0]
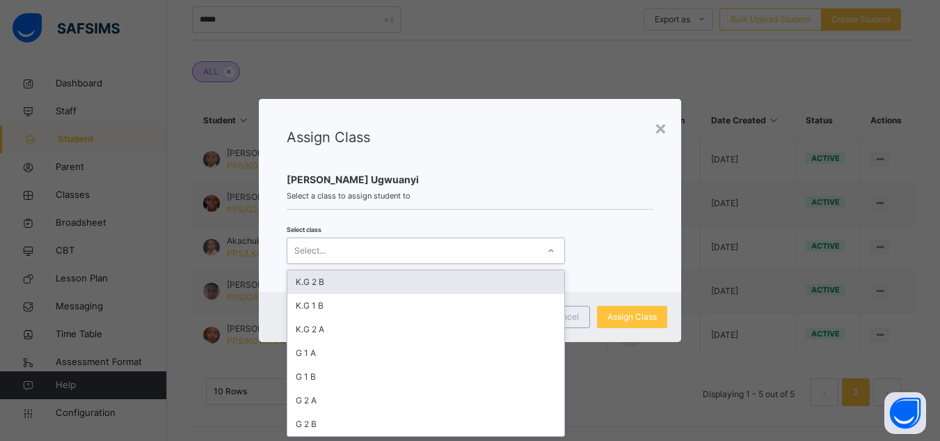
click at [414, 258] on div "Select..." at bounding box center [412, 250] width 251 height 22
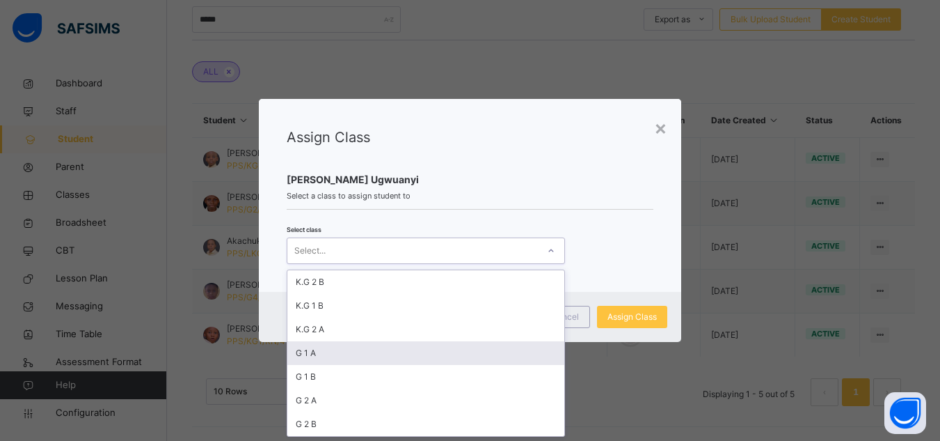
click at [347, 361] on div "G 1 A" at bounding box center [425, 353] width 277 height 24
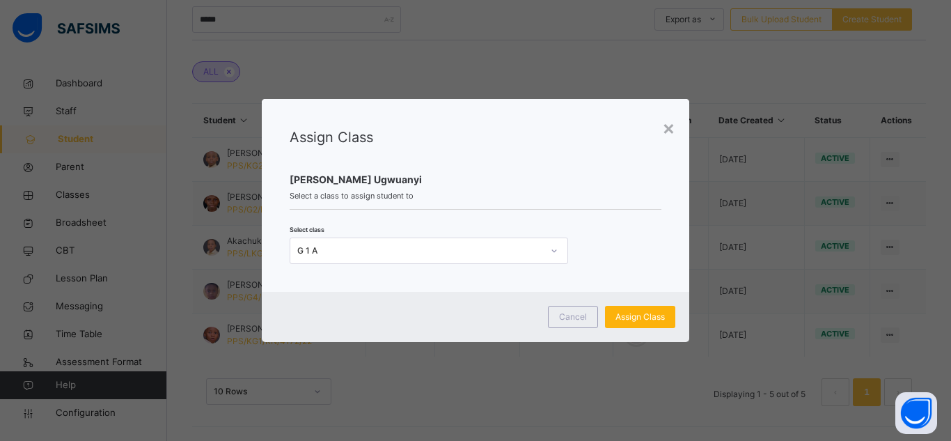
click at [617, 315] on span "Assign Class" at bounding box center [639, 316] width 49 height 13
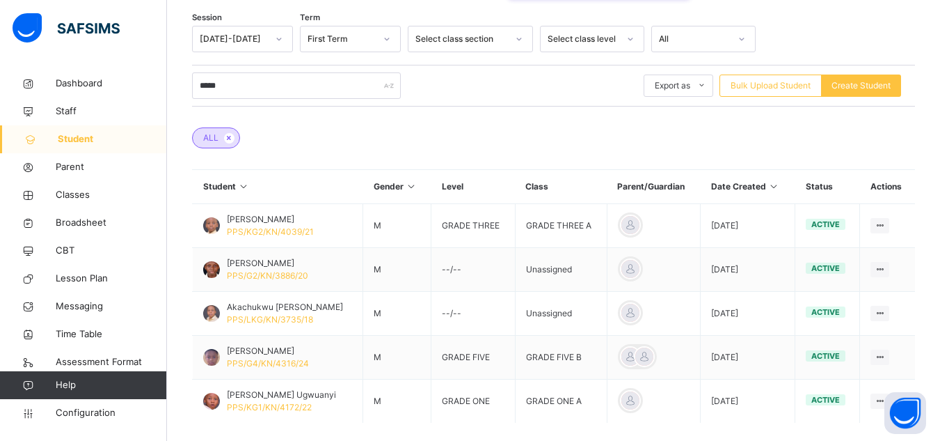
scroll to position [335, 0]
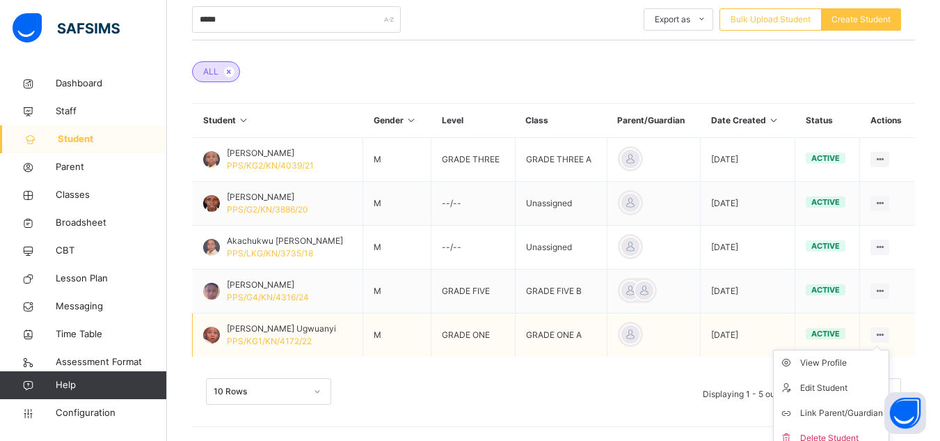
click at [886, 332] on icon at bounding box center [880, 334] width 12 height 10
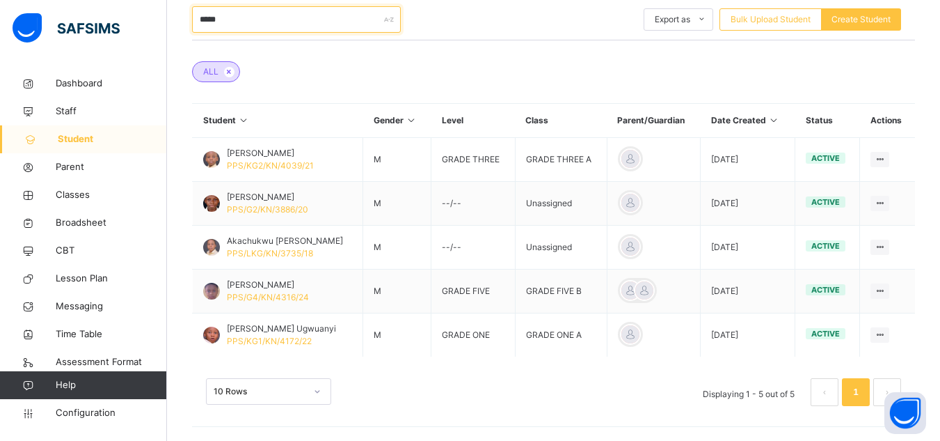
click at [263, 20] on input "*****" at bounding box center [296, 19] width 209 height 26
type input "*"
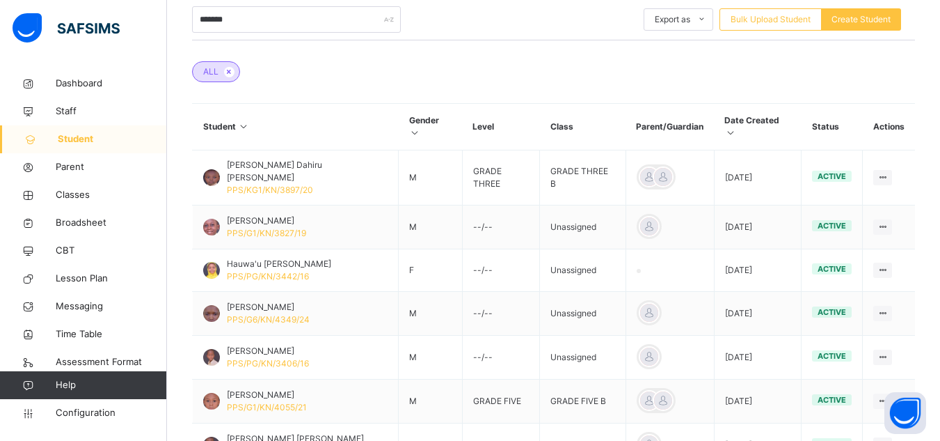
click at [420, 70] on div "ALL" at bounding box center [553, 64] width 723 height 49
click at [443, 82] on div "ALL" at bounding box center [553, 64] width 723 height 49
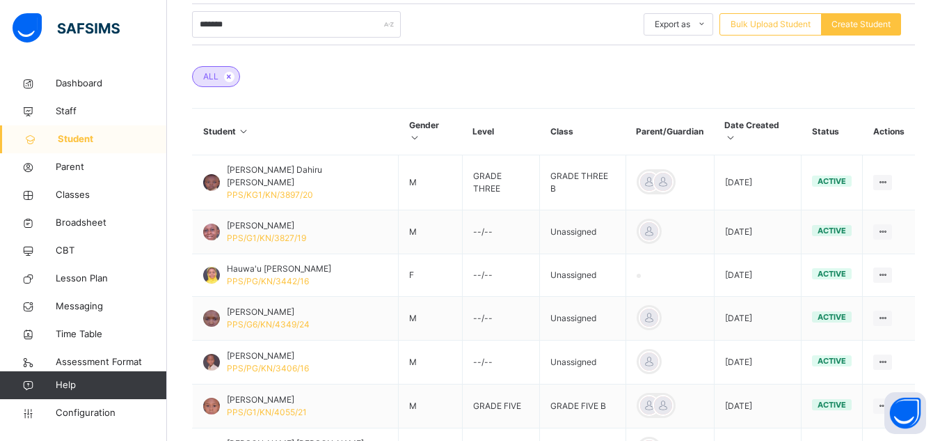
scroll to position [303, 0]
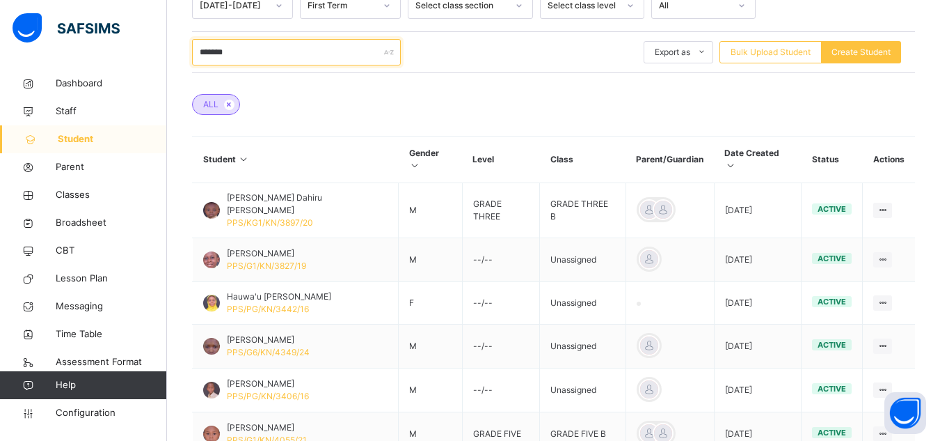
click at [356, 54] on input "*******" at bounding box center [296, 52] width 209 height 26
click at [302, 56] on input "*********" at bounding box center [296, 52] width 209 height 26
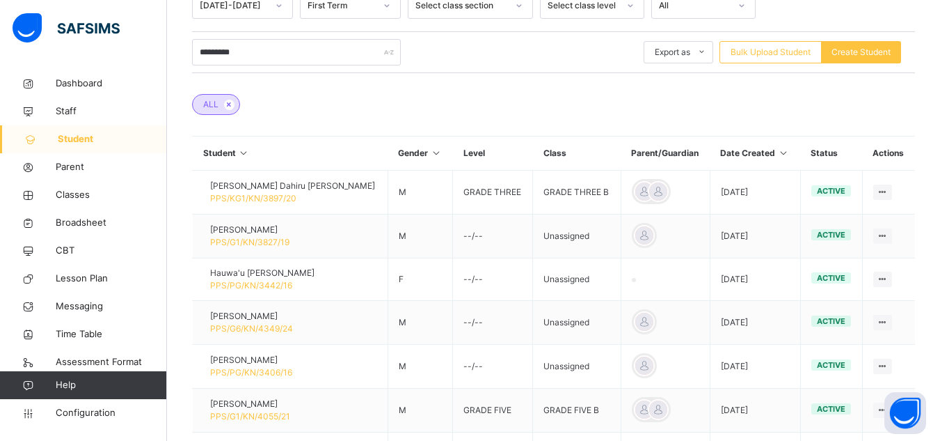
click at [308, 70] on div "********* Export as Pdf Report Excel Report Excel Report (LMS) Bulk Upload Stud…" at bounding box center [553, 52] width 723 height 42
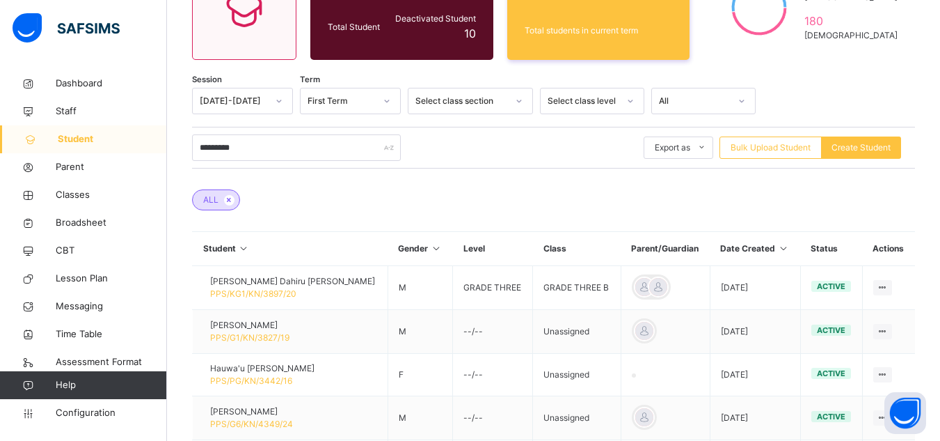
scroll to position [191, 0]
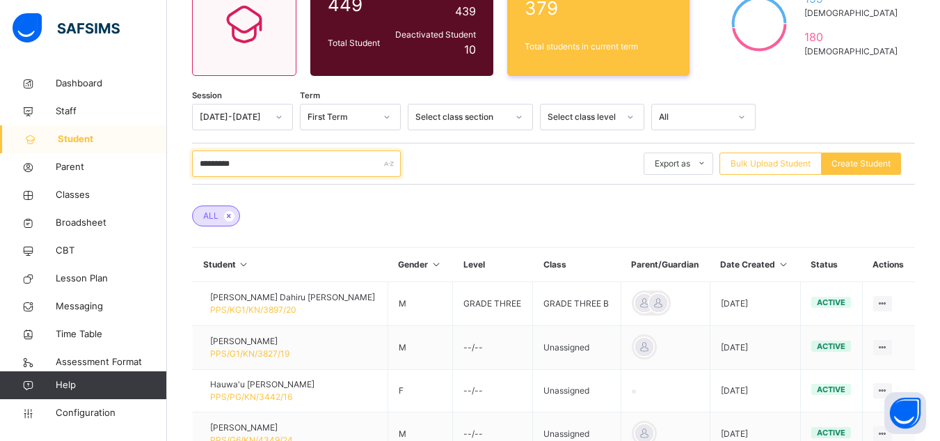
click at [287, 166] on input "*********" at bounding box center [296, 163] width 209 height 26
type input "**********"
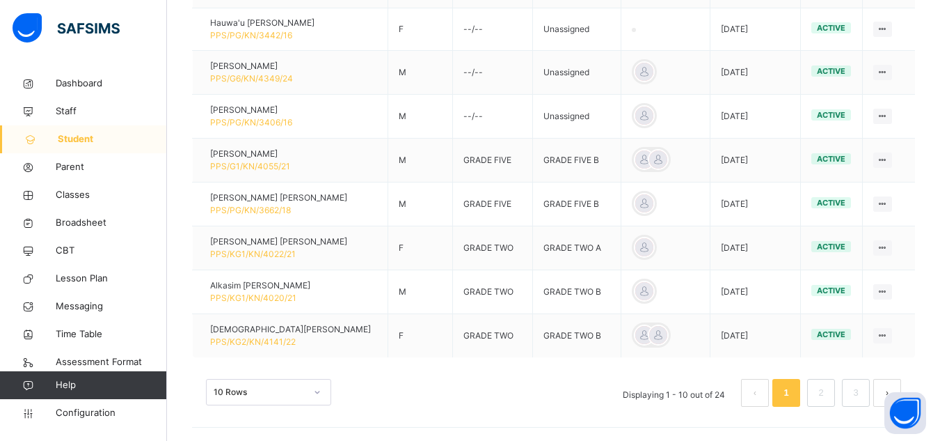
scroll to position [553, 0]
click at [828, 392] on link "2" at bounding box center [820, 392] width 13 height 18
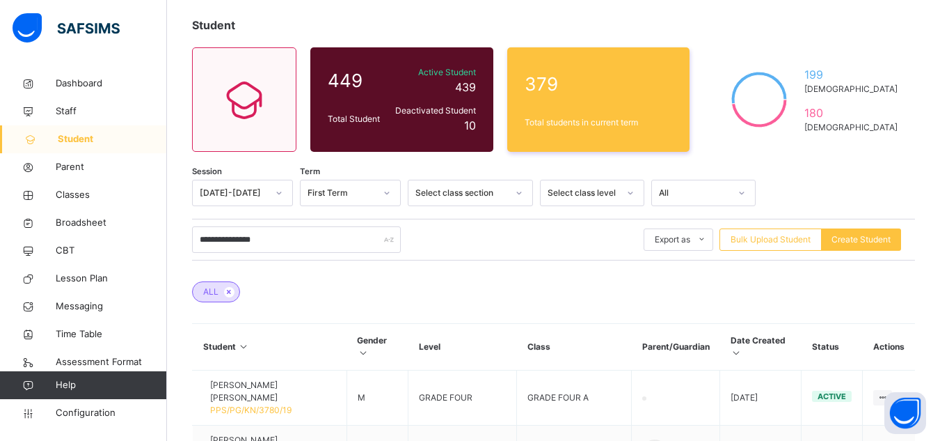
scroll to position [80, 0]
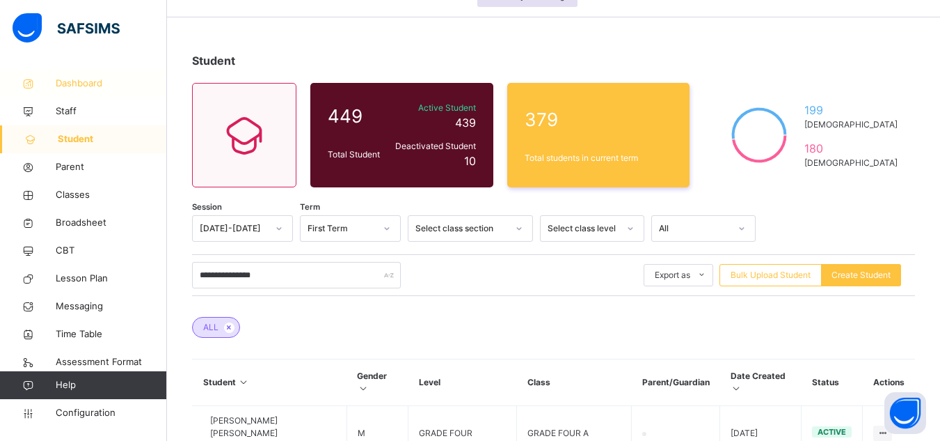
click at [70, 84] on span "Dashboard" at bounding box center [111, 84] width 111 height 14
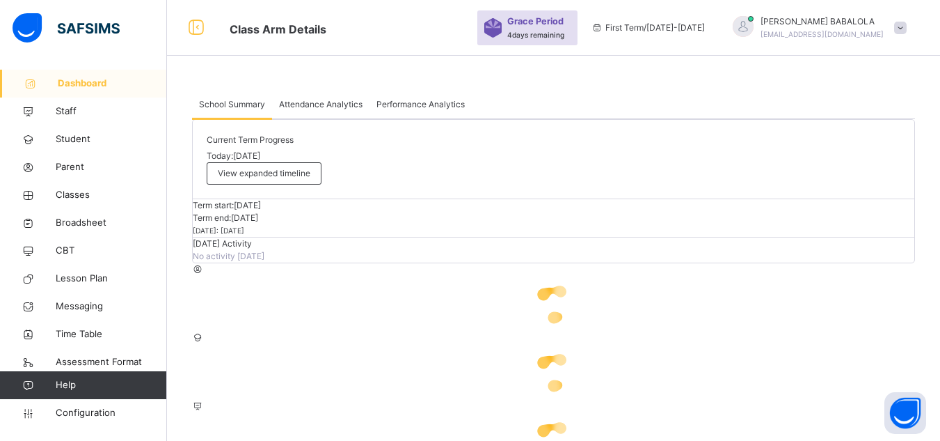
scroll to position [80, 0]
